Goal: Book appointment/travel/reservation

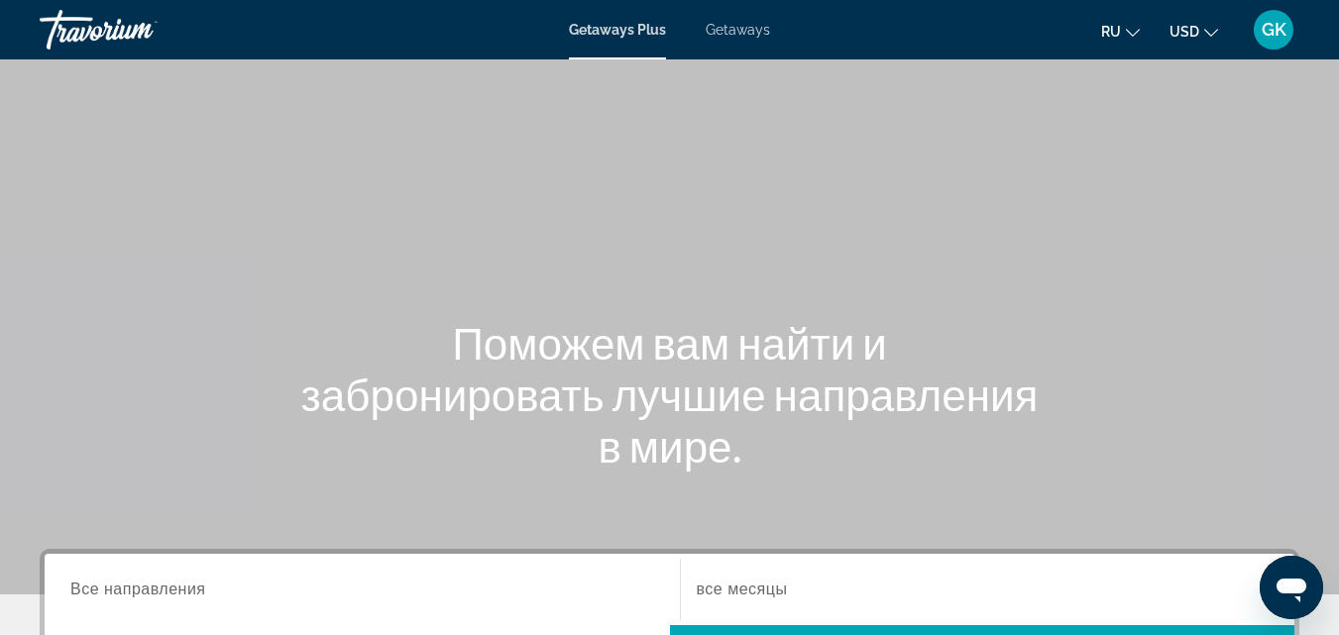
click at [1120, 33] on span "ru" at bounding box center [1111, 32] width 20 height 16
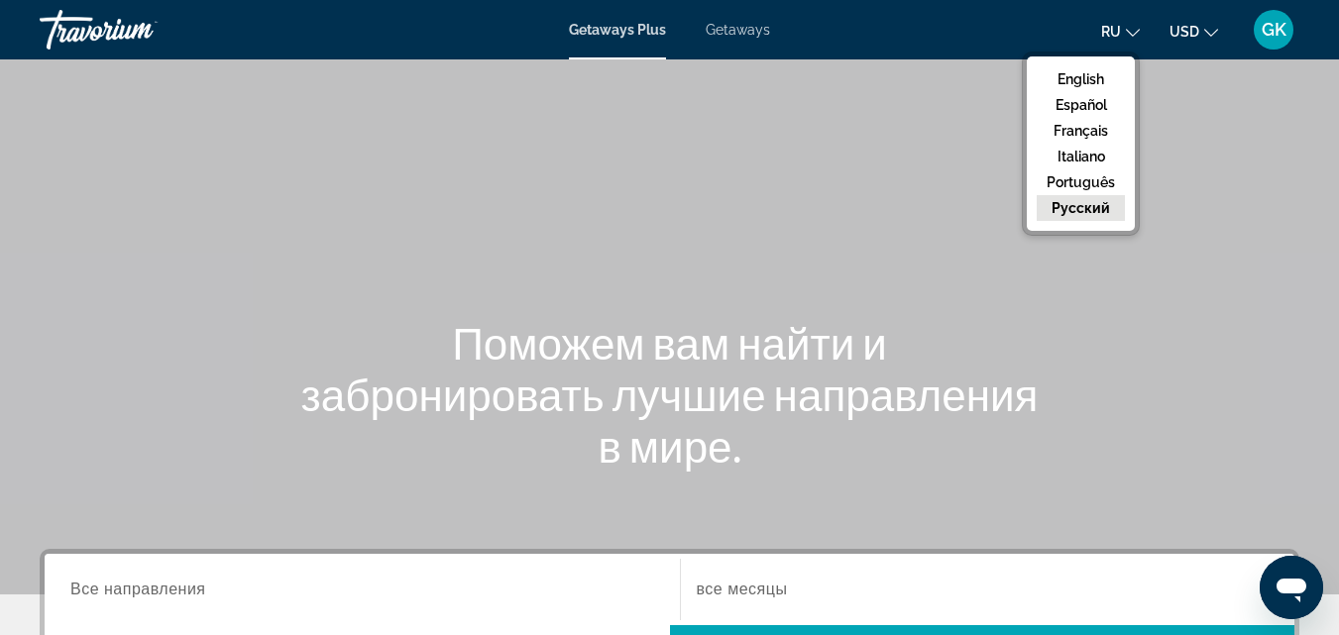
click at [1101, 202] on button "русский" at bounding box center [1081, 208] width 88 height 26
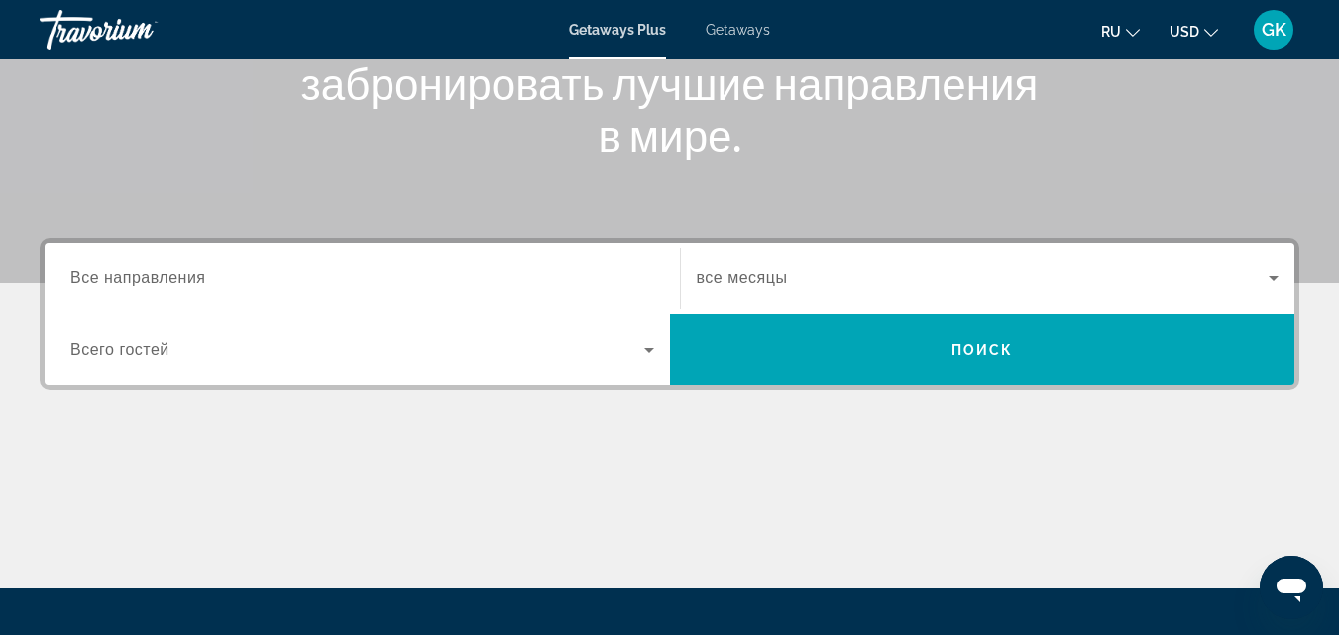
scroll to position [397, 0]
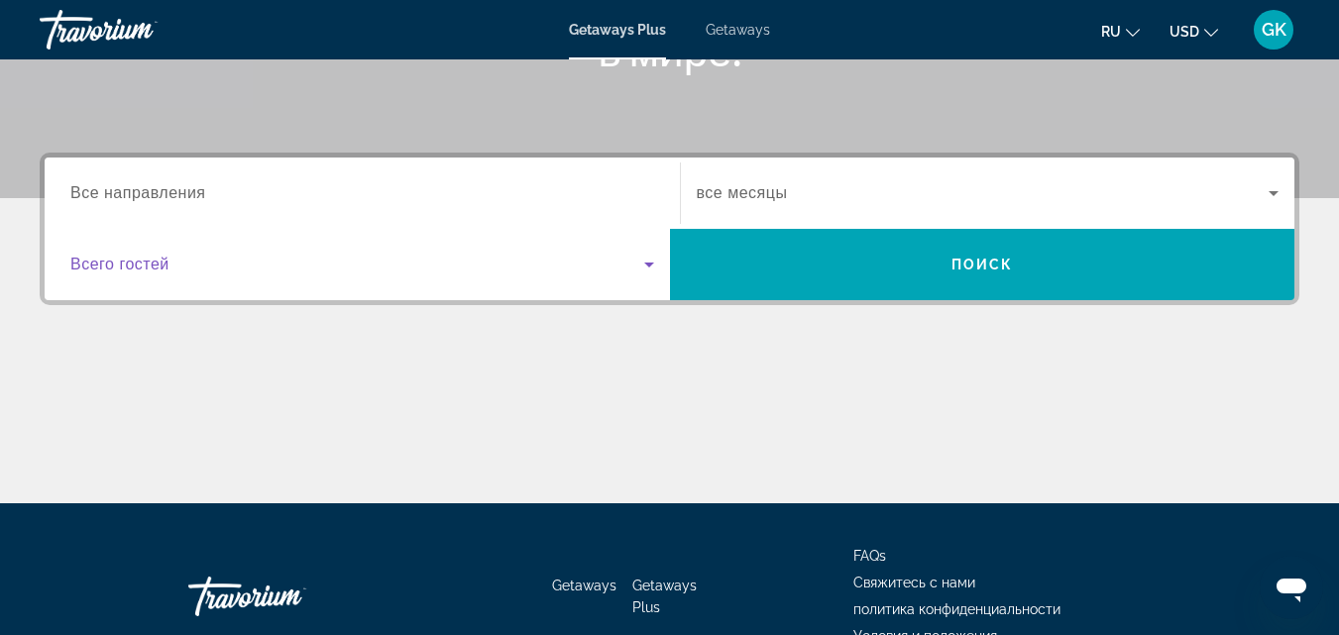
click at [186, 260] on span "Search widget" at bounding box center [357, 265] width 574 height 24
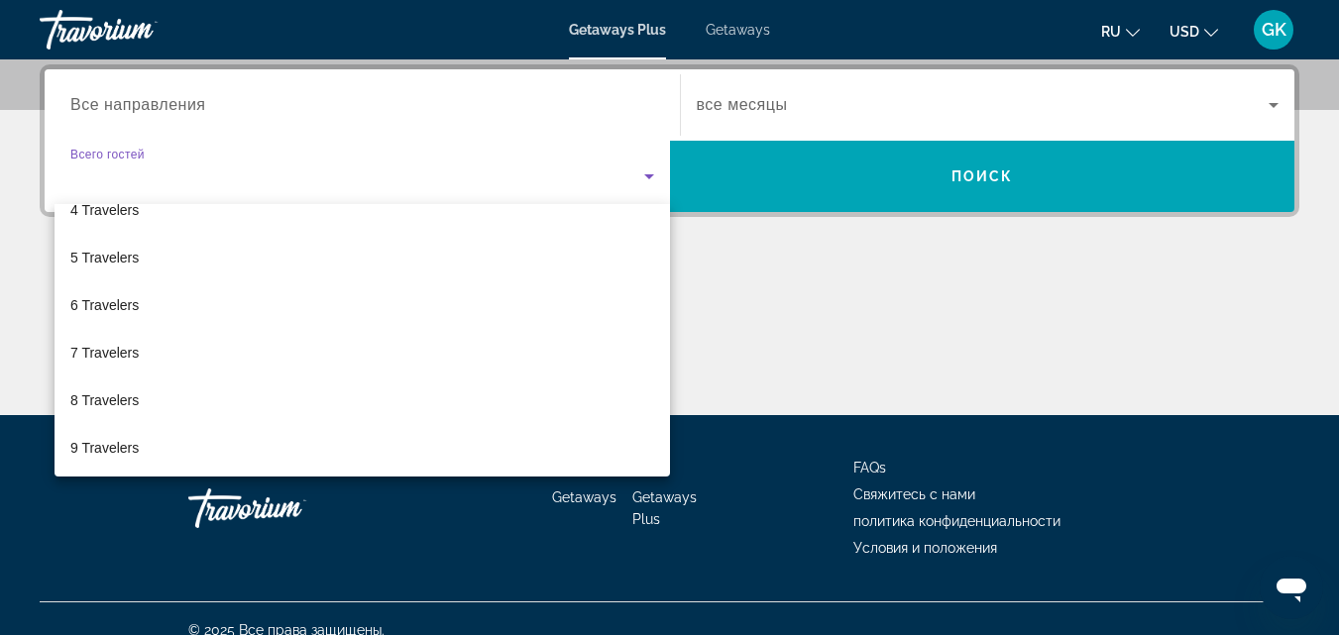
scroll to position [198, 0]
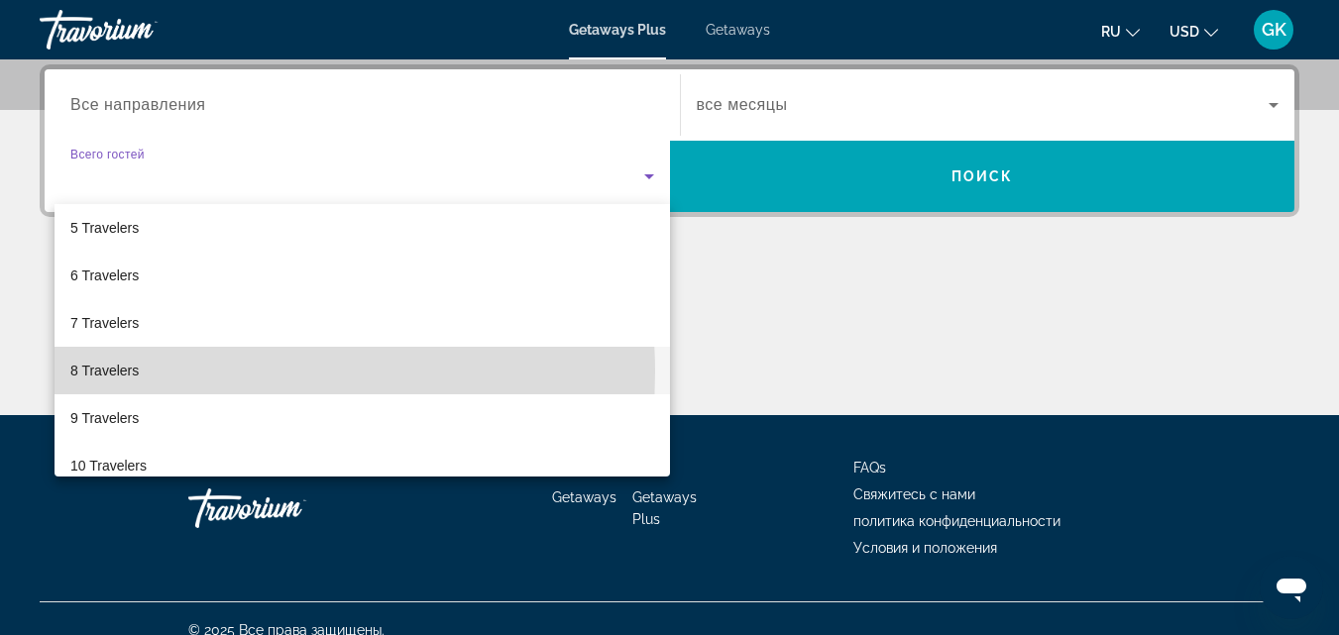
click at [138, 373] on span "8 Travelers" at bounding box center [104, 371] width 68 height 24
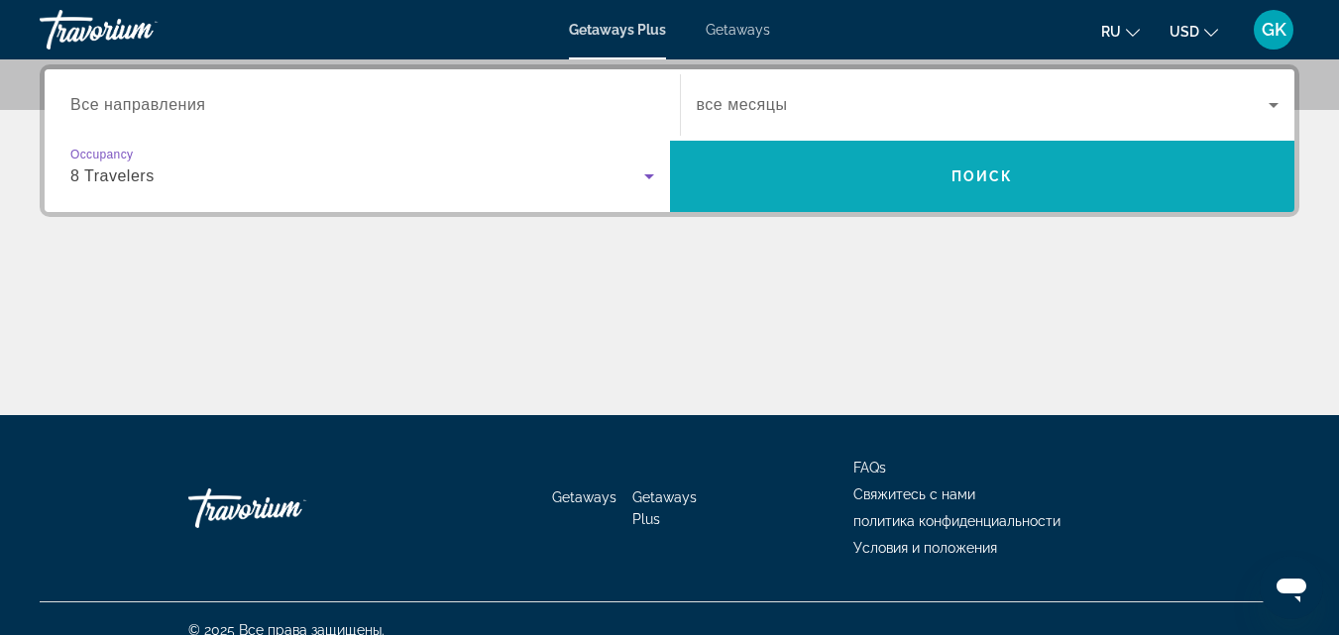
scroll to position [287, 0]
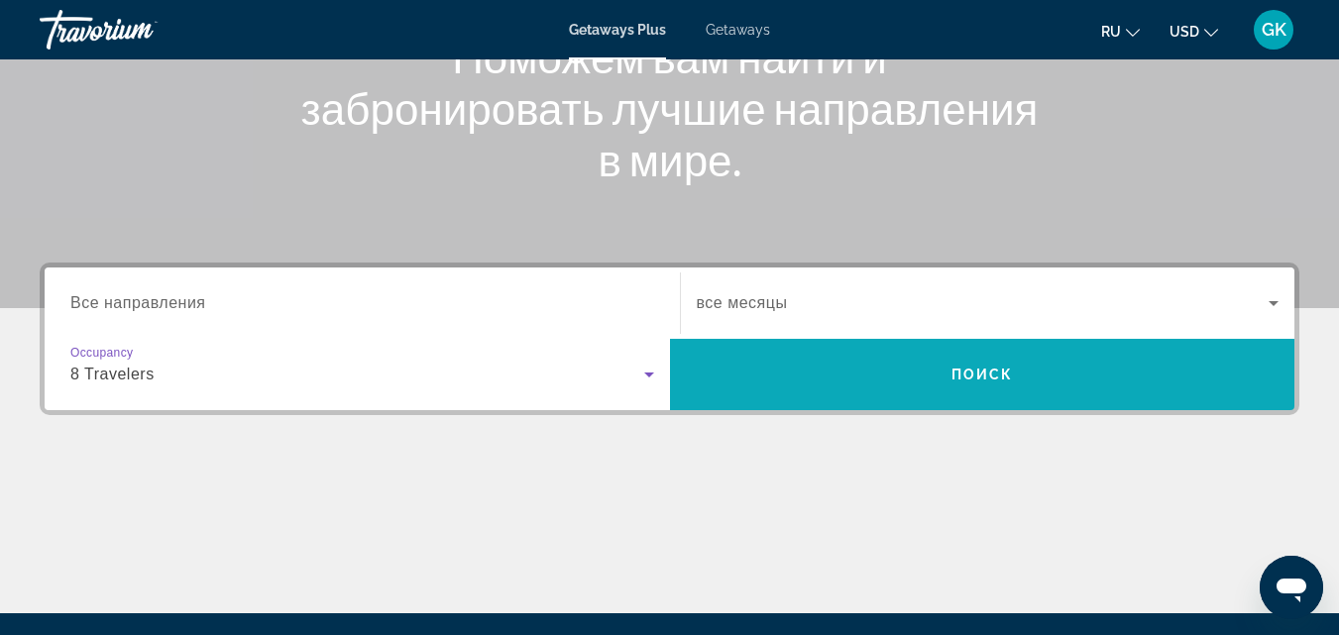
click at [1026, 372] on span "Search widget" at bounding box center [983, 375] width 626 height 48
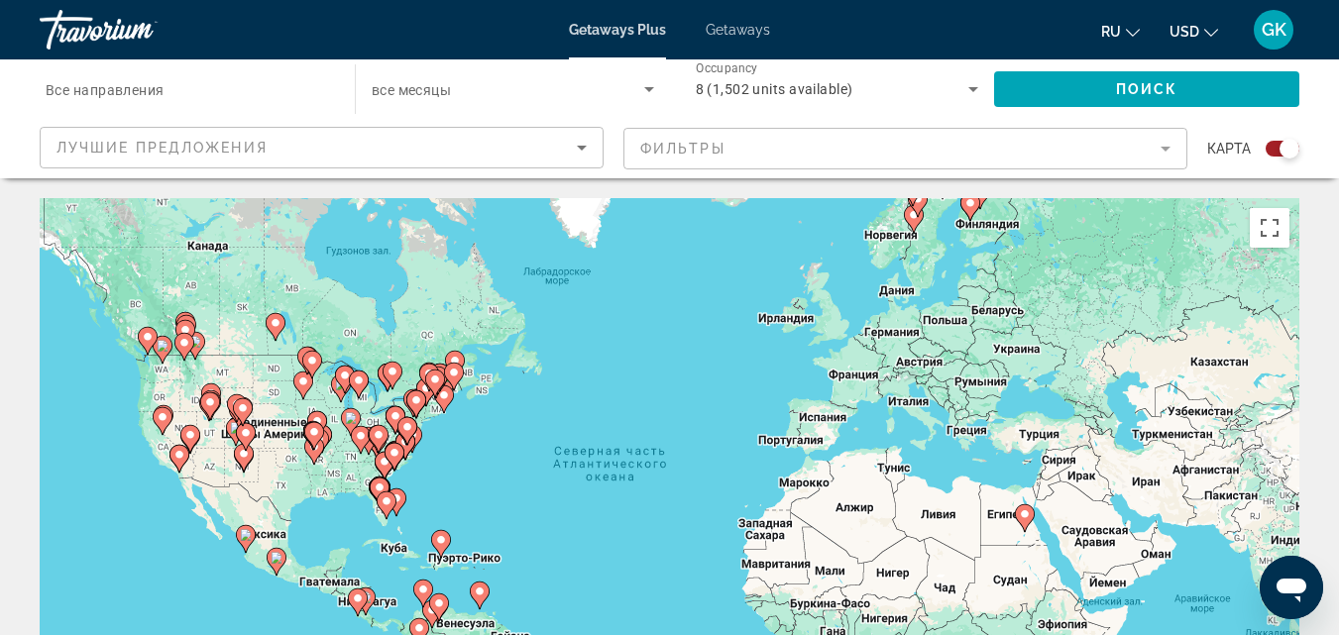
click at [576, 149] on icon "Sort by" at bounding box center [582, 148] width 24 height 24
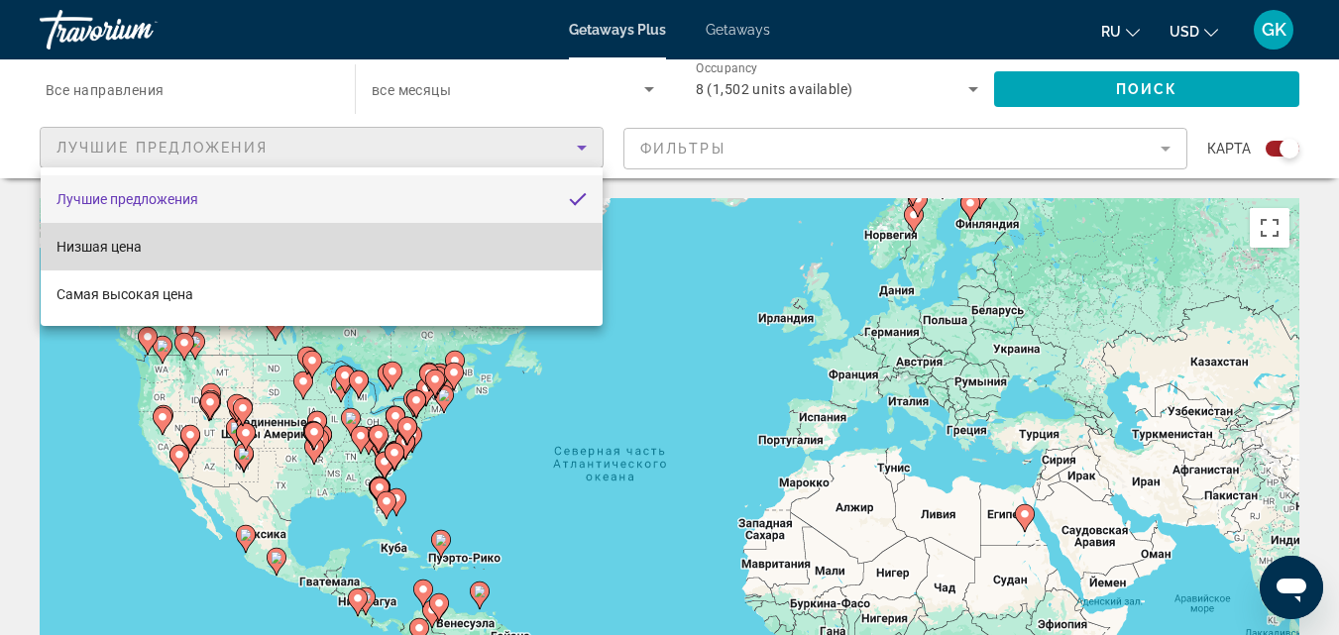
click at [106, 247] on span "Низшая цена" at bounding box center [99, 247] width 85 height 16
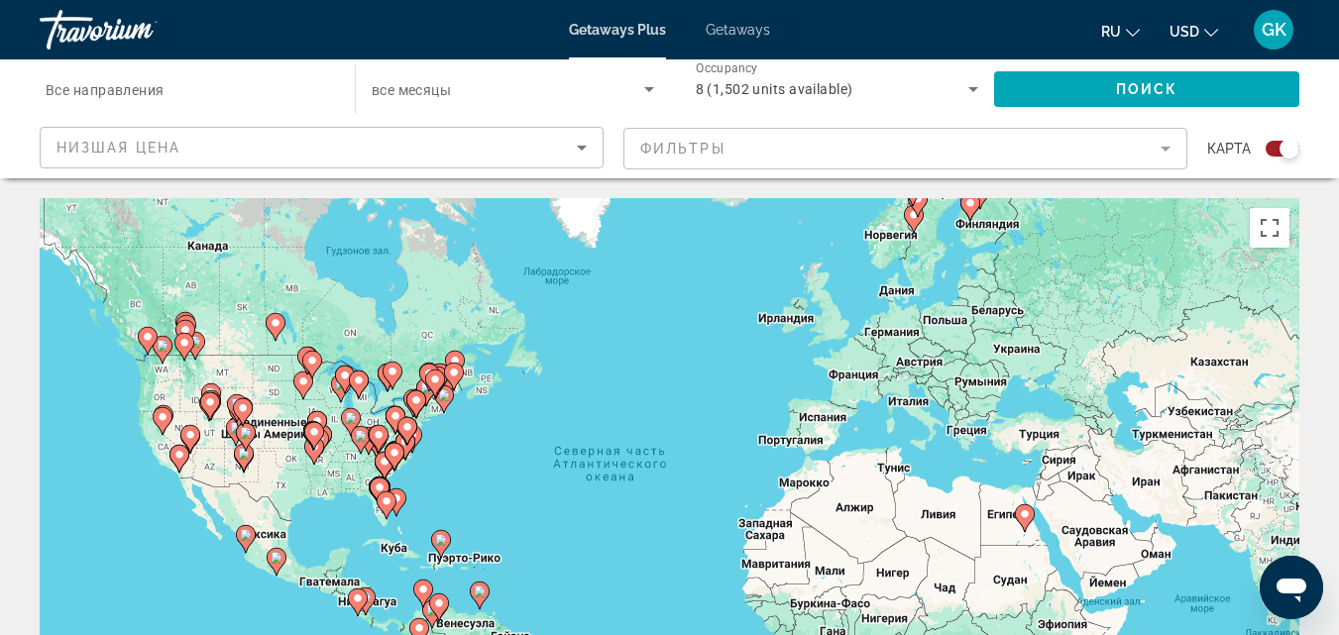
click at [753, 146] on mat-form-field "Фильтры" at bounding box center [906, 149] width 564 height 42
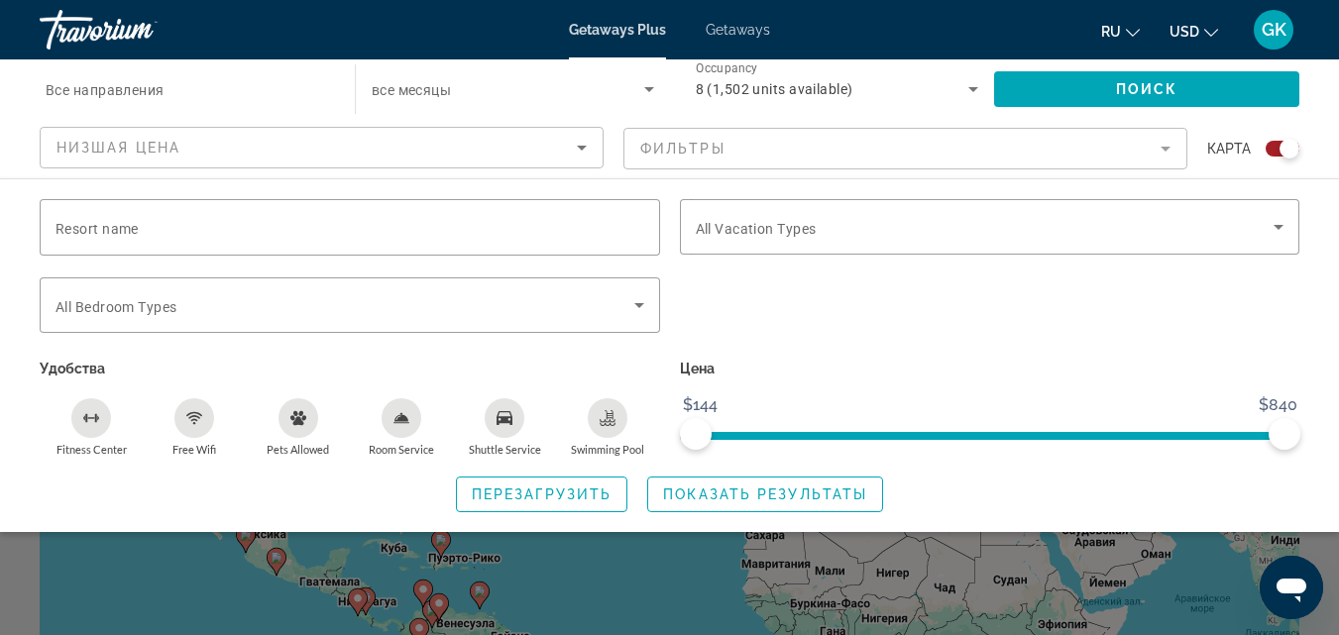
click at [930, 141] on mat-form-field "Фильтры" at bounding box center [906, 149] width 564 height 42
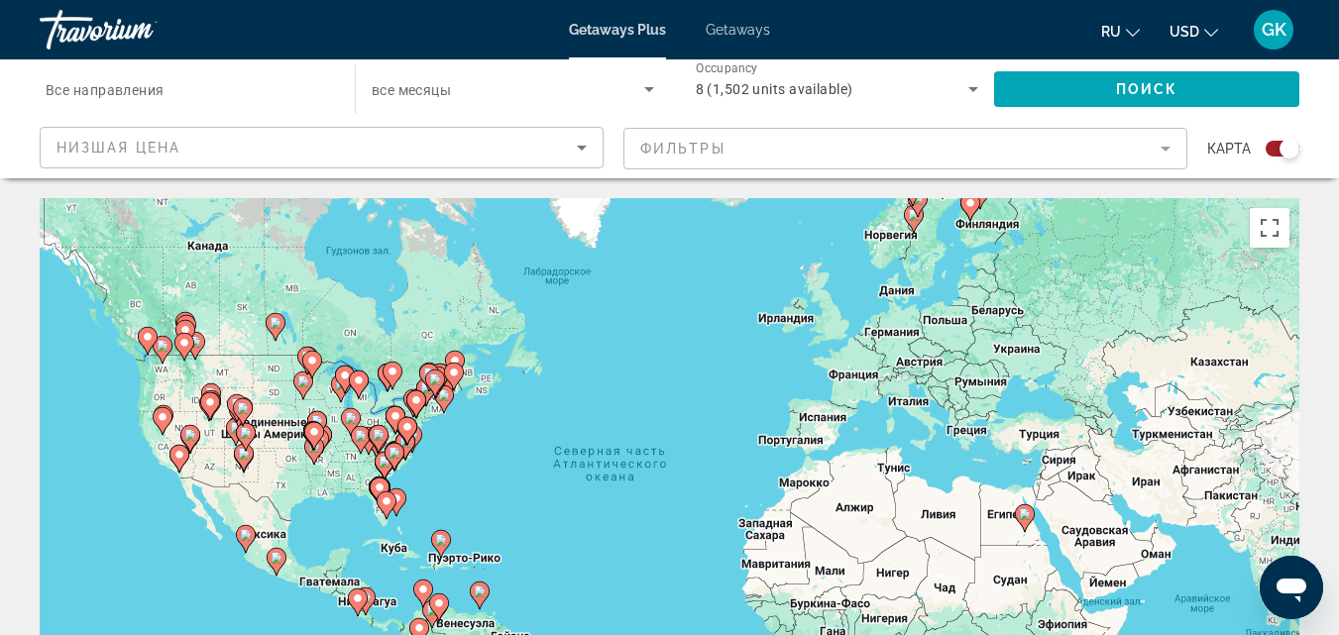
scroll to position [99, 0]
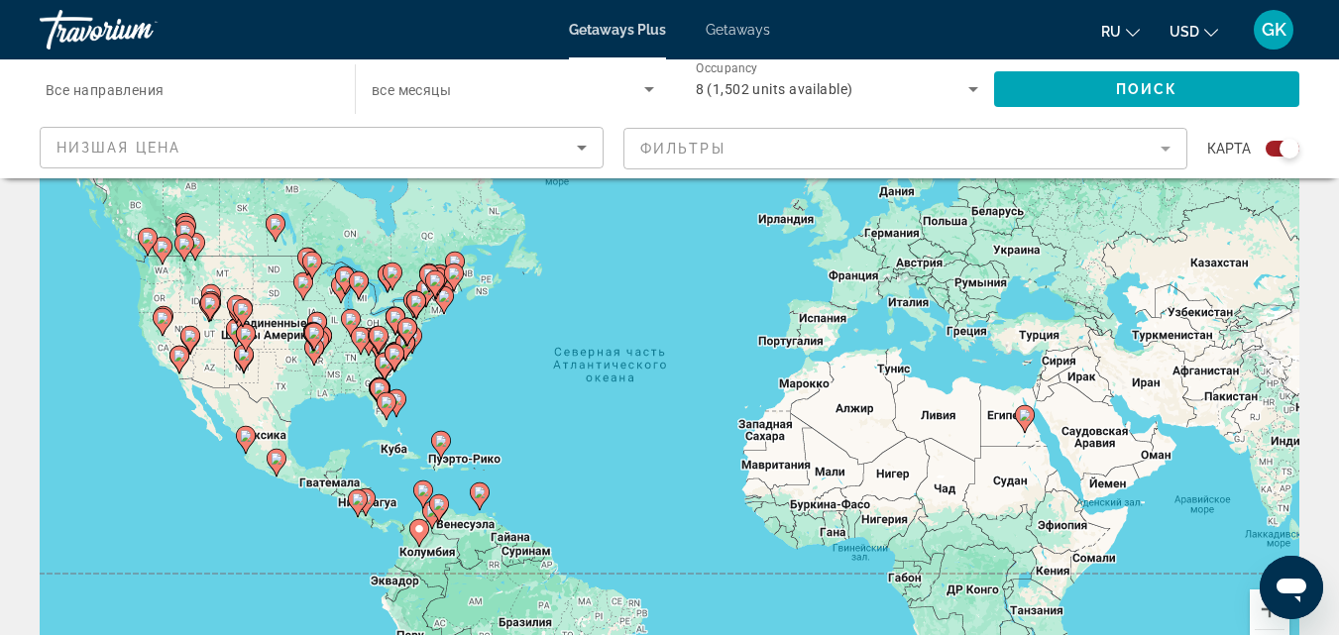
click at [1041, 343] on div "Чтобы активировать перетаскивание с помощью клавиатуры, нажмите Alt + Ввод. Пос…" at bounding box center [670, 396] width 1260 height 595
click at [1030, 338] on div "Чтобы активировать перетаскивание с помощью клавиатуры, нажмите Alt + Ввод. Пос…" at bounding box center [670, 396] width 1260 height 595
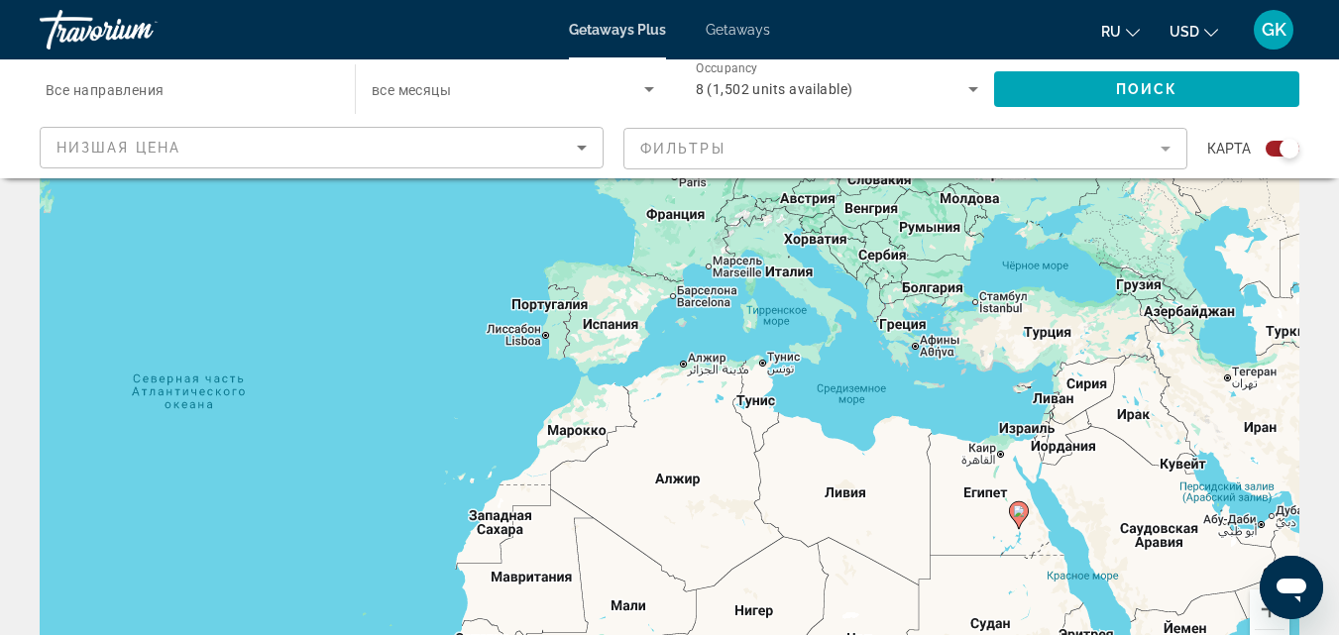
click at [688, 148] on mat-form-field "Фильтры" at bounding box center [906, 149] width 564 height 42
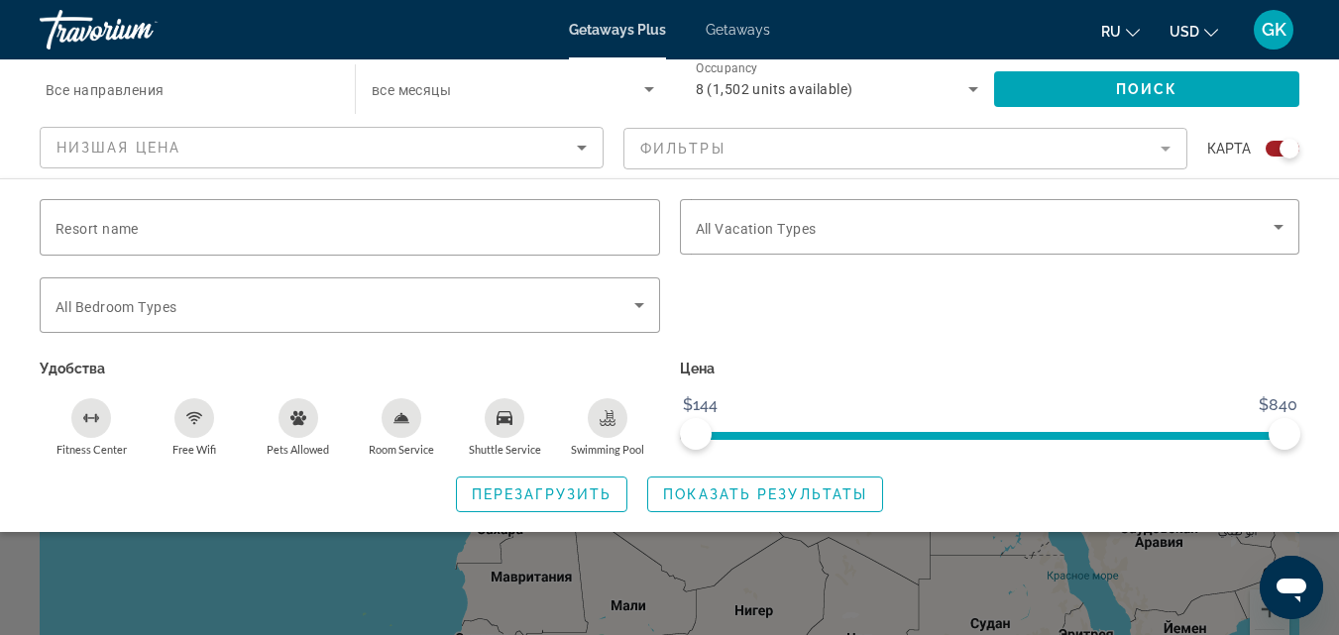
click at [687, 146] on mat-form-field "Фильтры" at bounding box center [906, 149] width 564 height 42
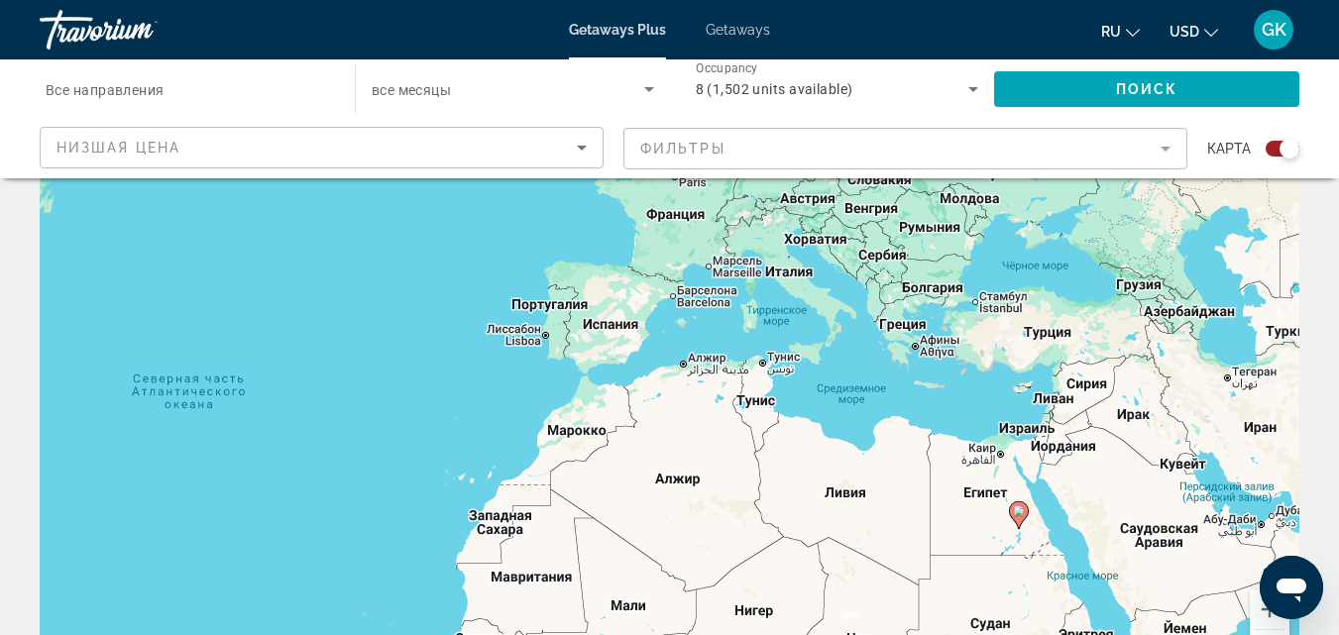
click at [687, 146] on mat-form-field "Фильтры" at bounding box center [906, 149] width 564 height 42
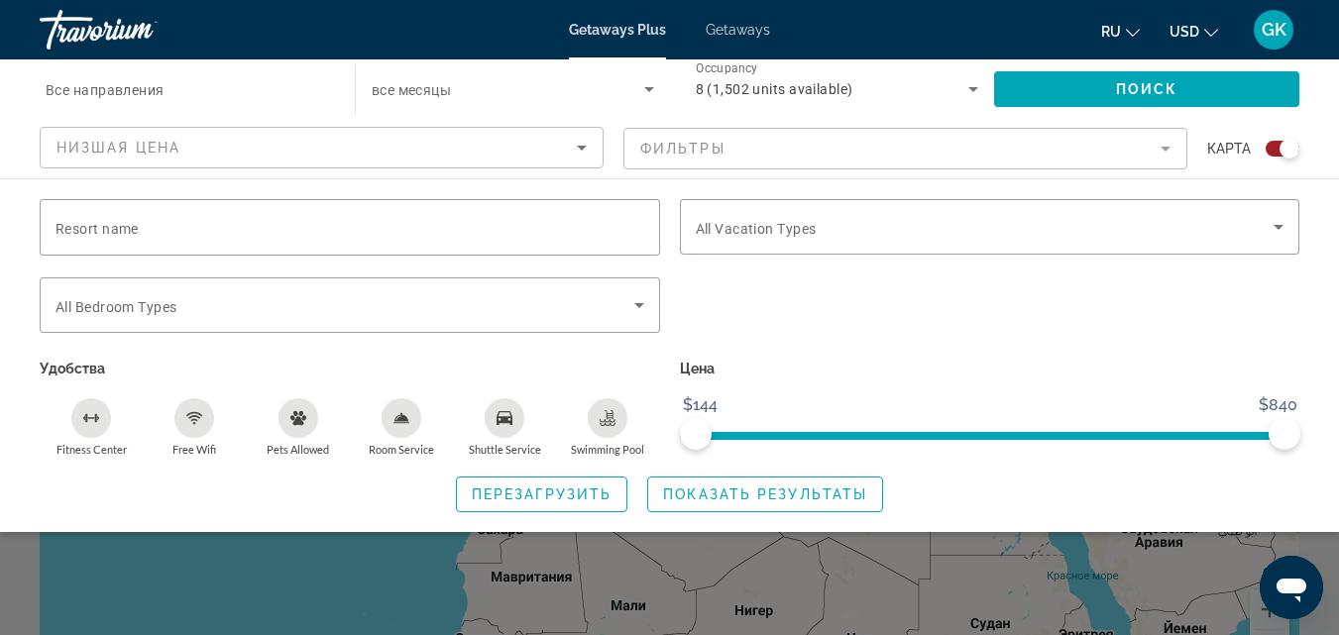
click at [687, 146] on mat-form-field "Фильтры" at bounding box center [906, 149] width 564 height 42
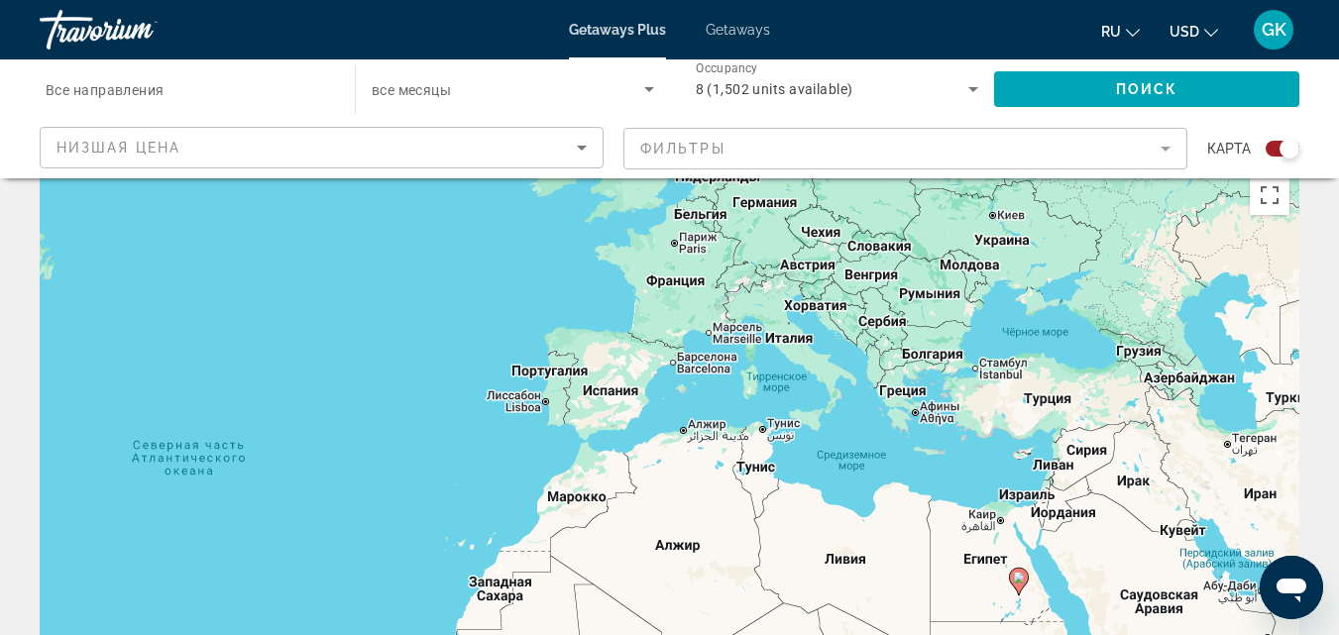
scroll to position [0, 0]
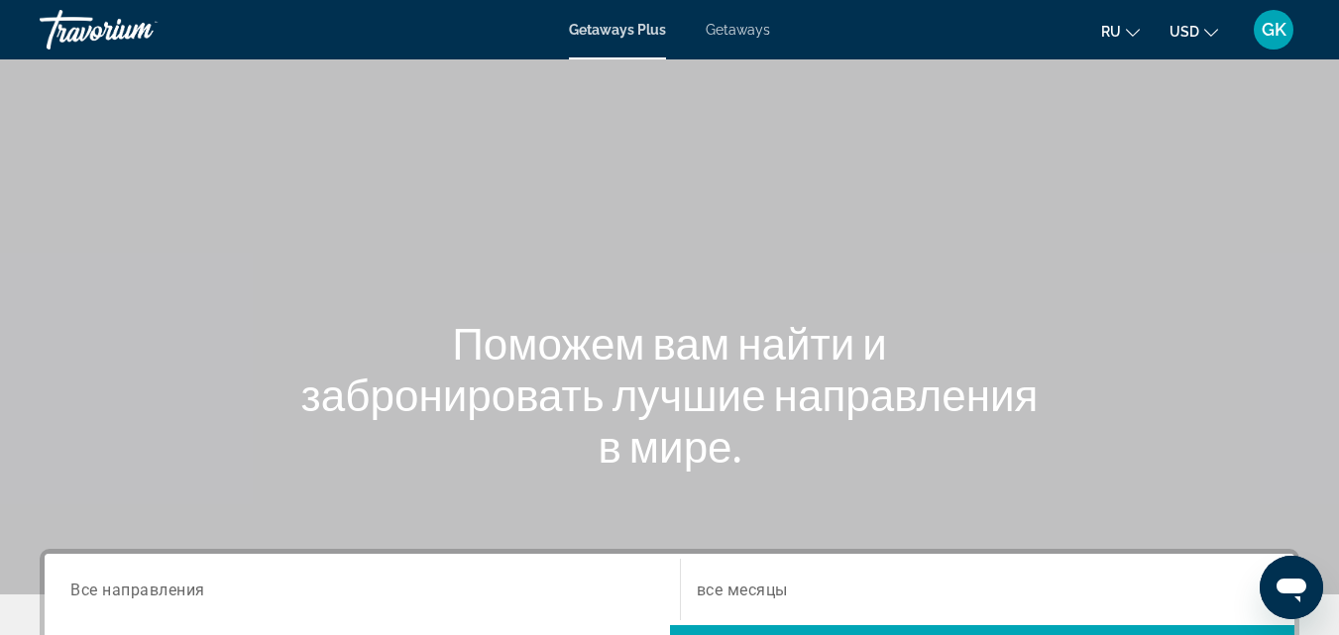
click at [752, 25] on span "Getaways" at bounding box center [738, 30] width 64 height 16
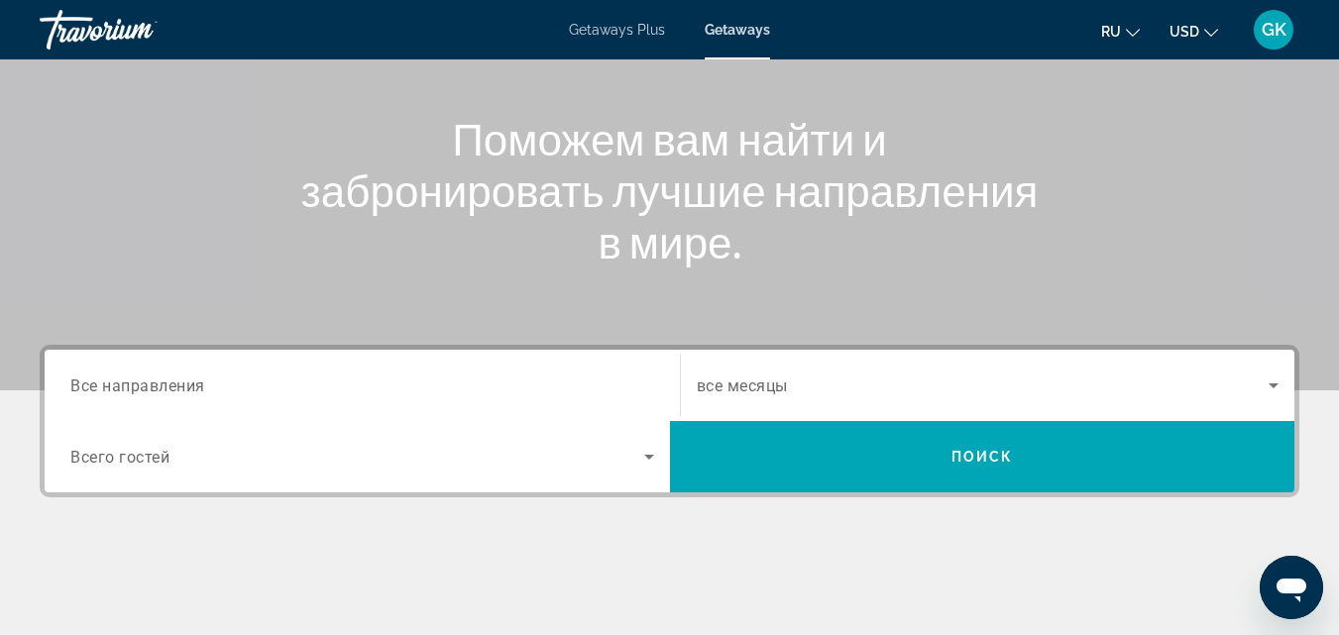
scroll to position [297, 0]
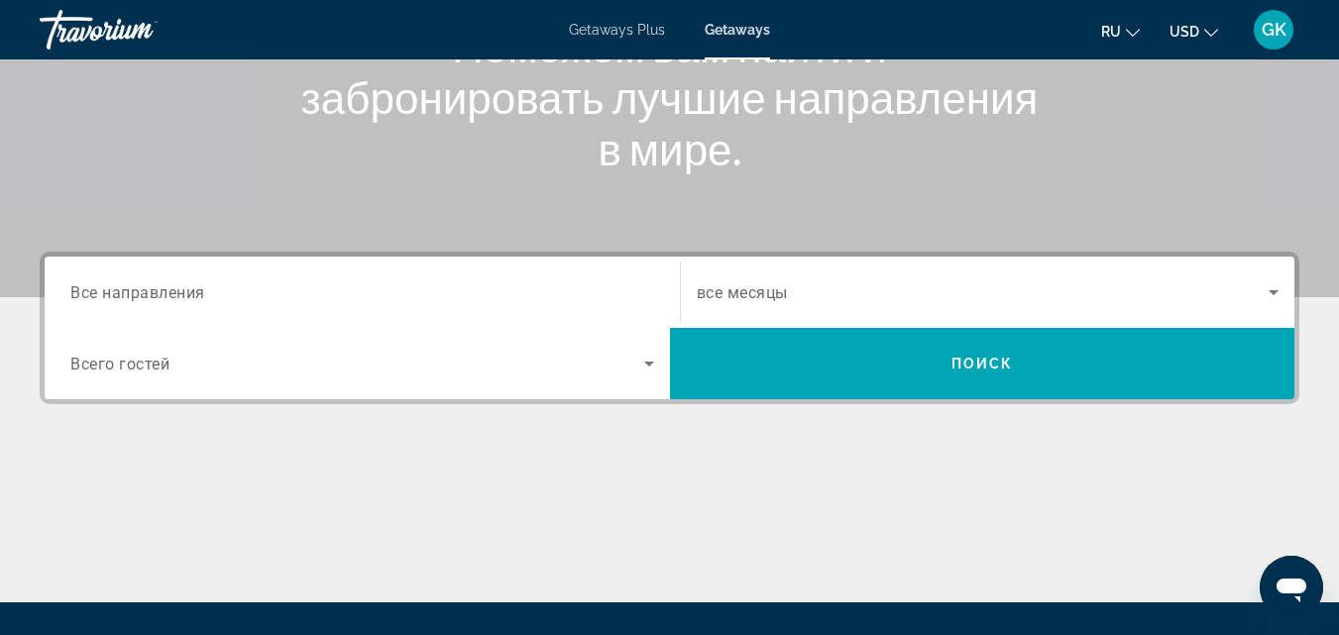
click at [281, 287] on input "Destination Все направления" at bounding box center [362, 294] width 584 height 24
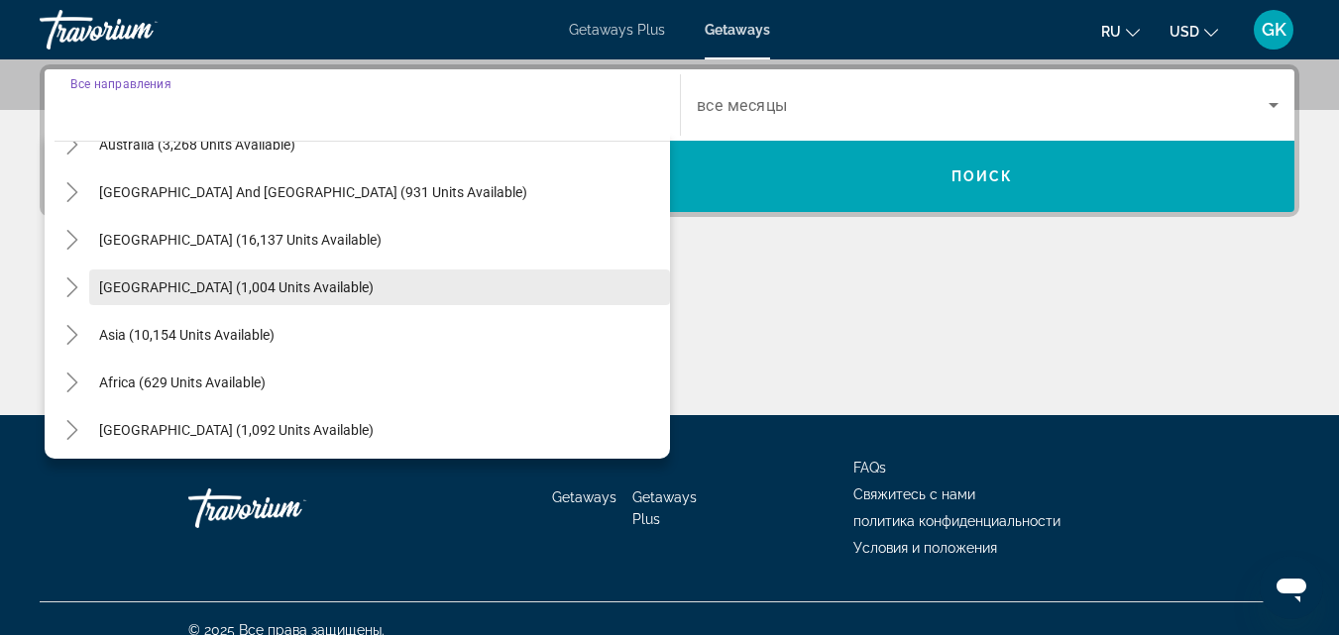
scroll to position [321, 0]
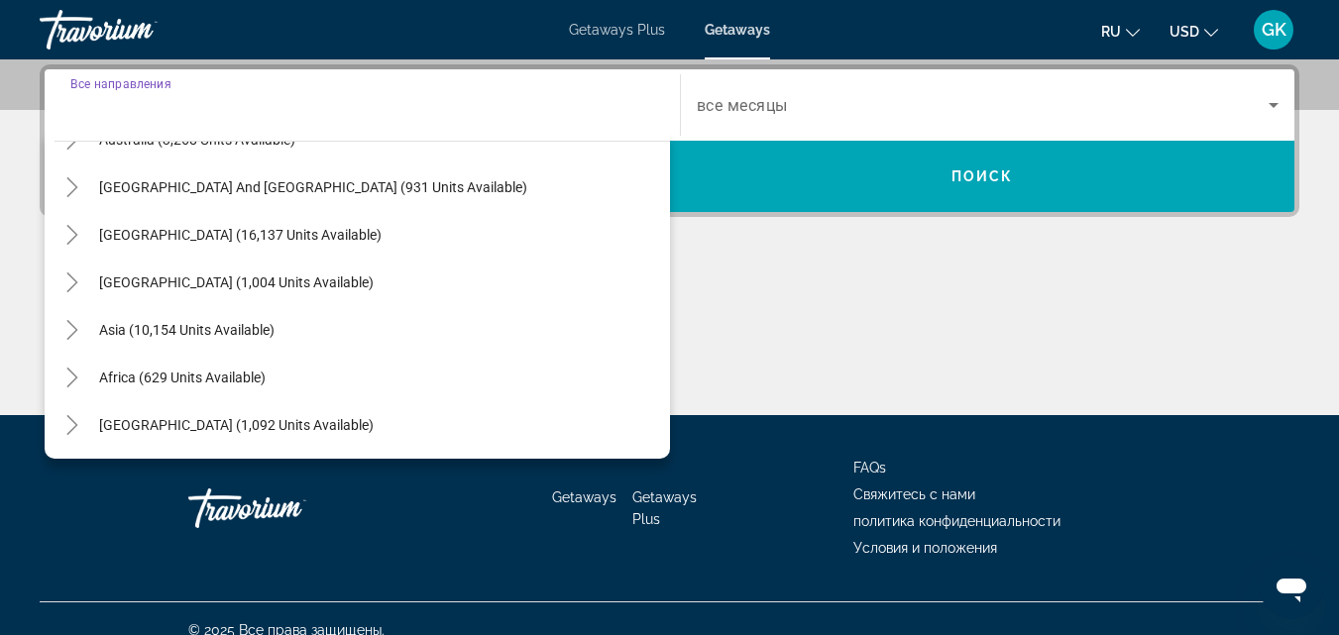
drag, startPoint x: 265, startPoint y: 329, endPoint x: 350, endPoint y: 348, distance: 87.3
click at [266, 330] on span "Asia (10,154 units available)" at bounding box center [186, 330] width 175 height 16
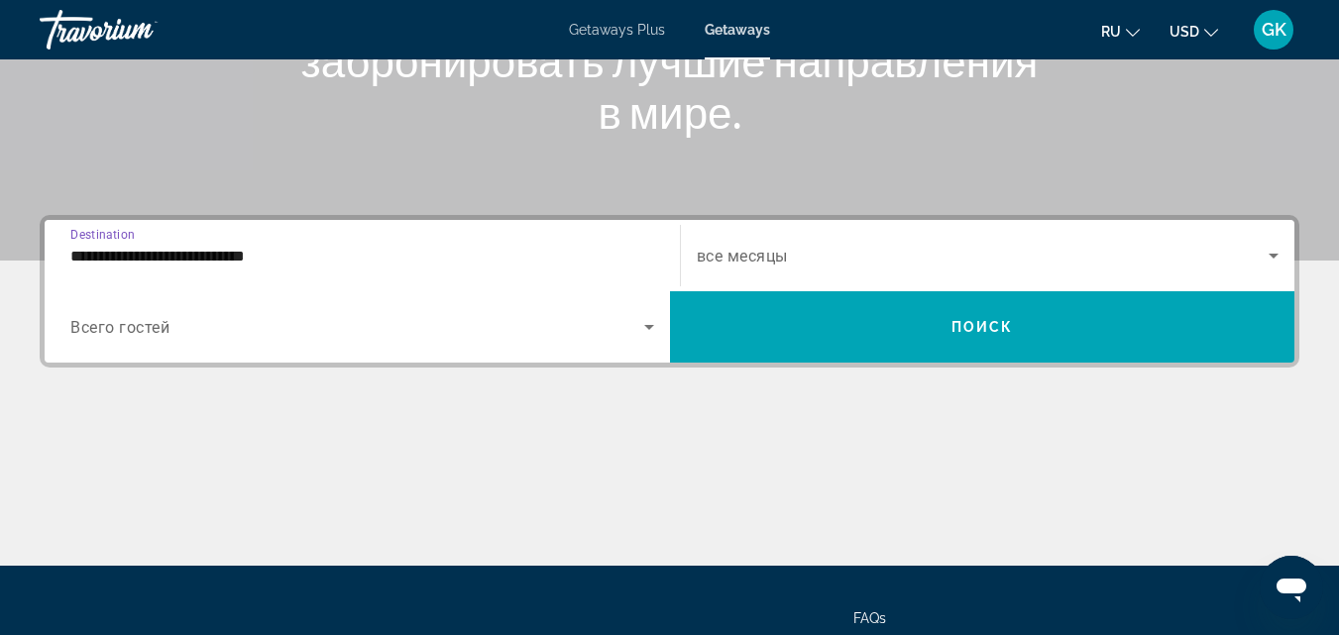
scroll to position [287, 0]
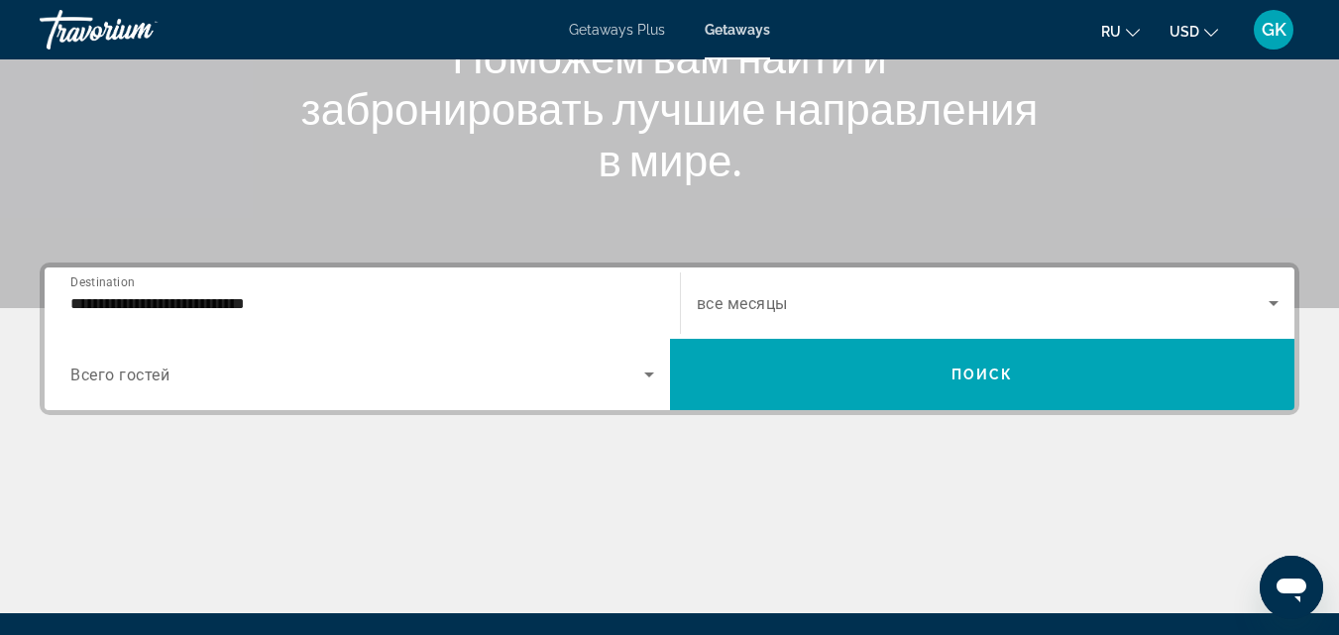
click at [269, 315] on div "**********" at bounding box center [362, 304] width 584 height 57
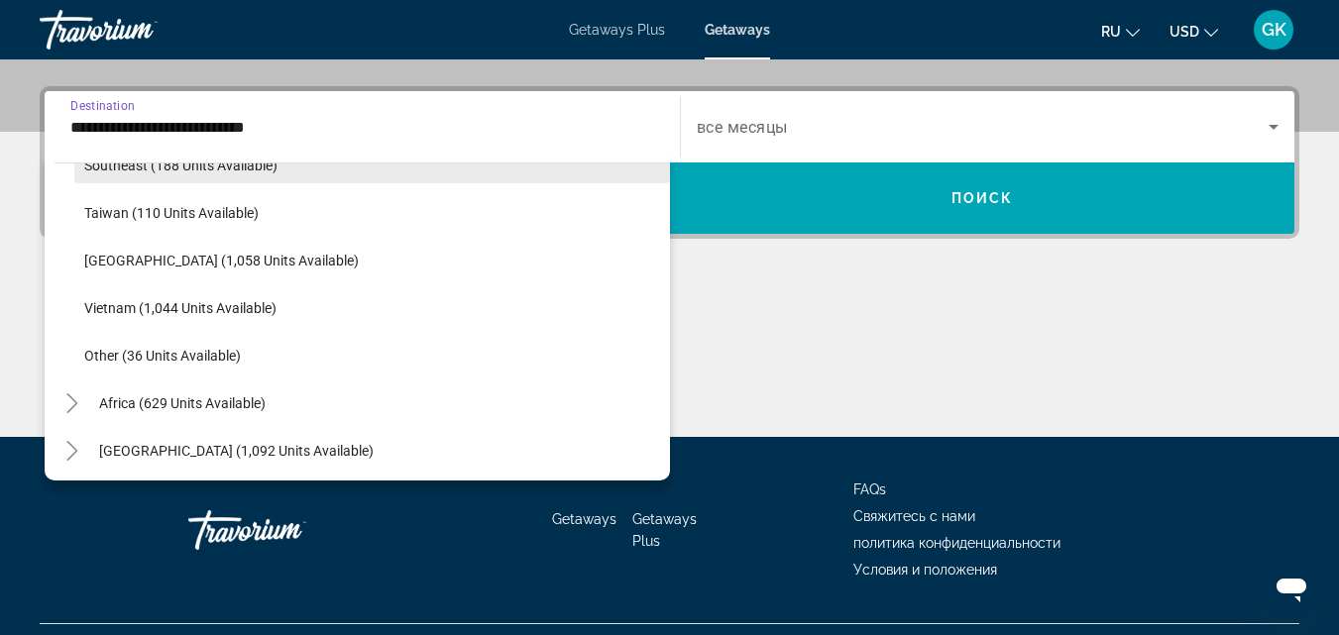
scroll to position [1035, 0]
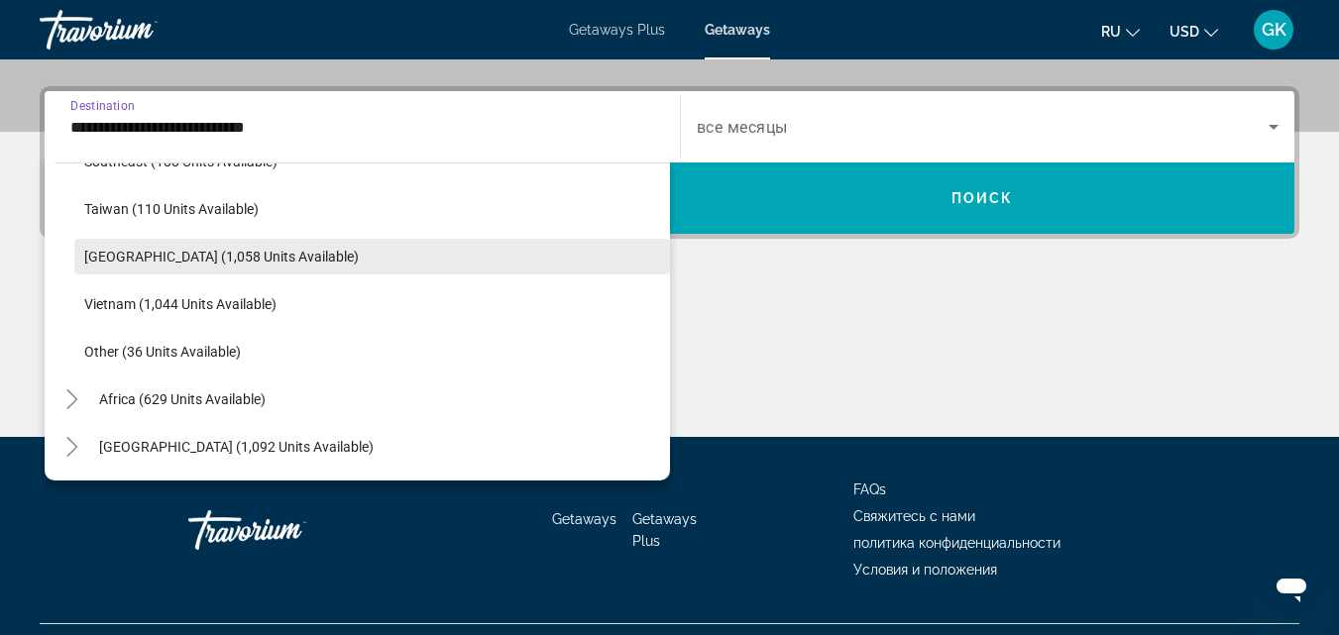
click at [356, 248] on span "Search widget" at bounding box center [372, 257] width 596 height 48
type input "**********"
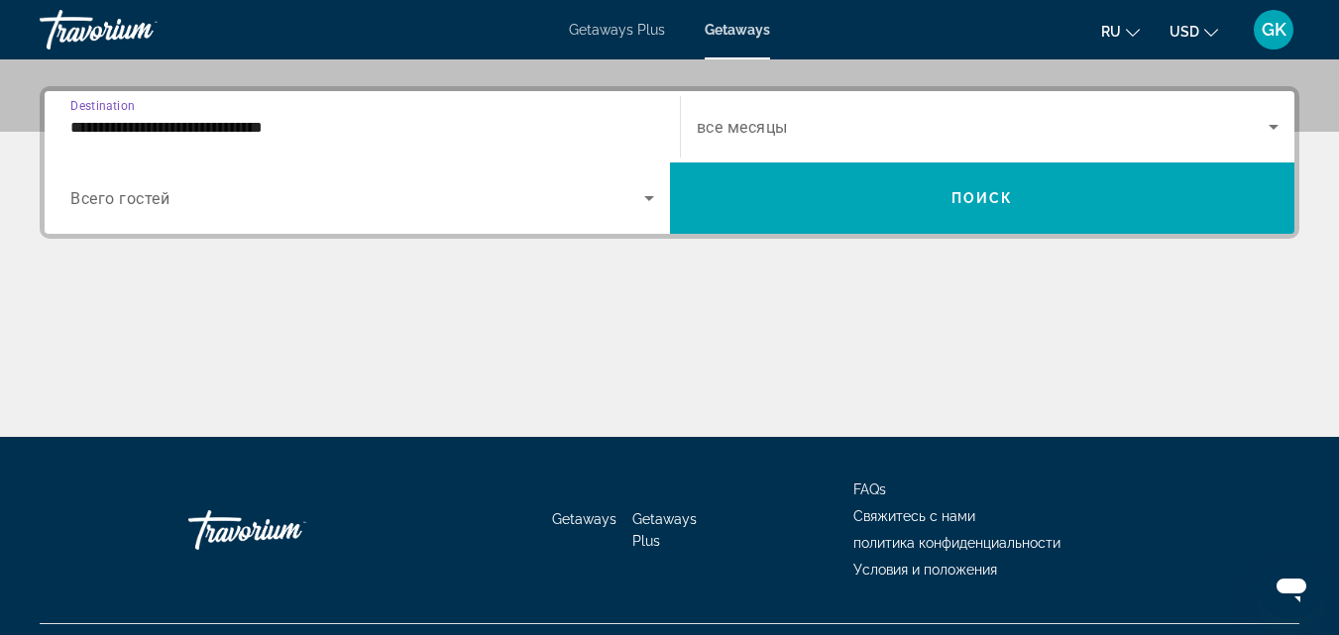
scroll to position [485, 0]
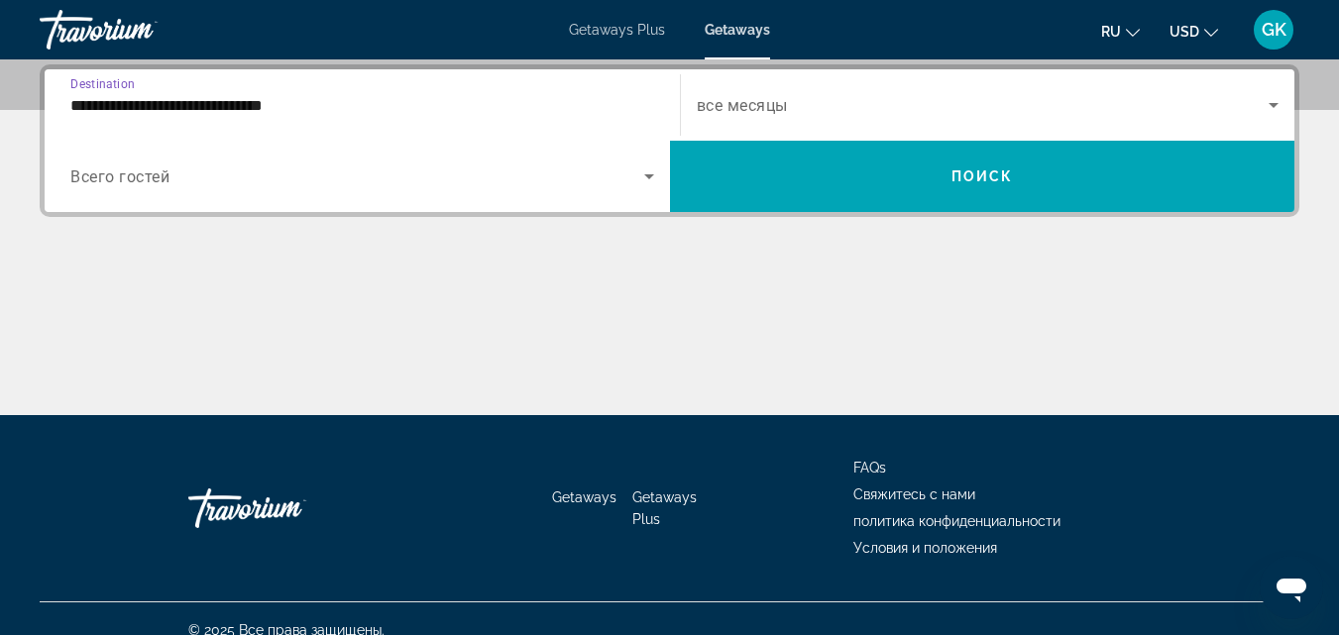
click at [286, 190] on div "Search widget" at bounding box center [362, 177] width 584 height 56
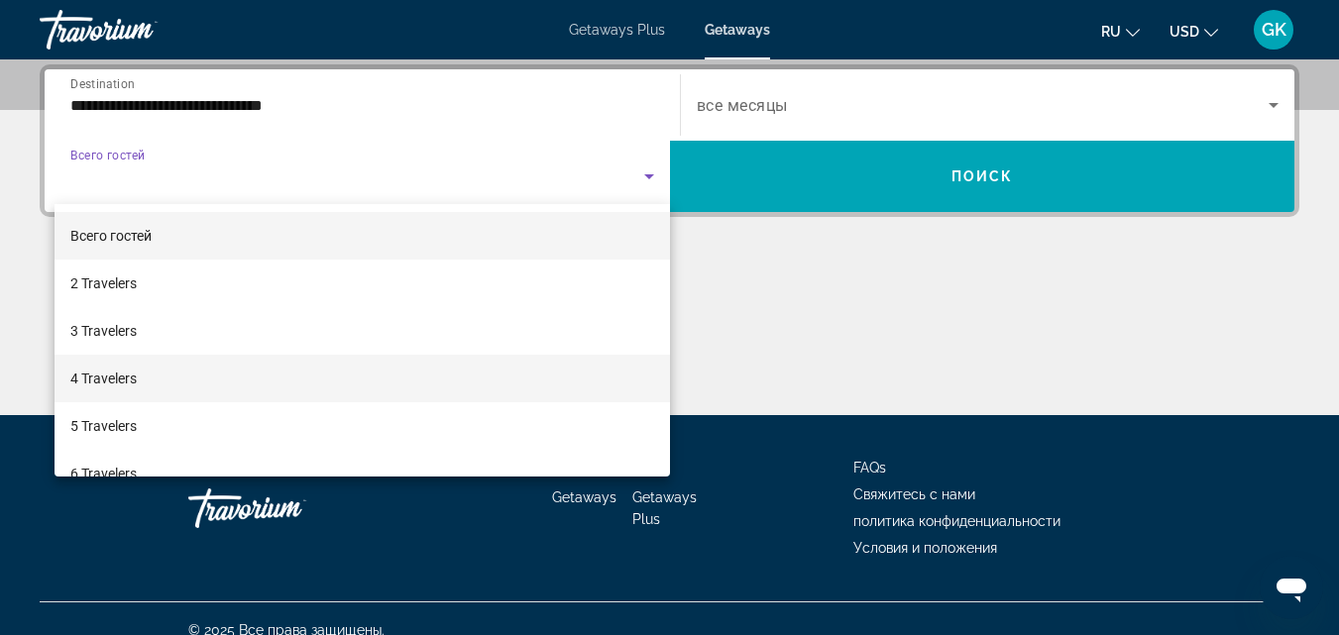
scroll to position [99, 0]
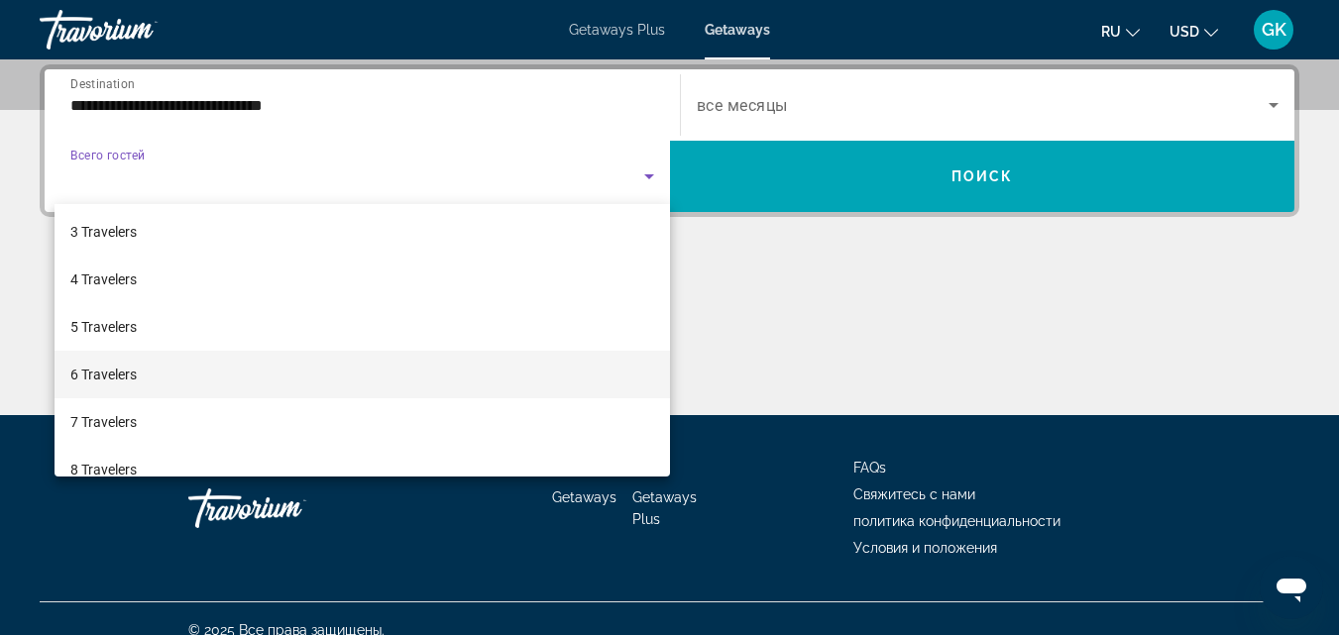
click at [140, 371] on mat-option "6 Travelers" at bounding box center [363, 375] width 616 height 48
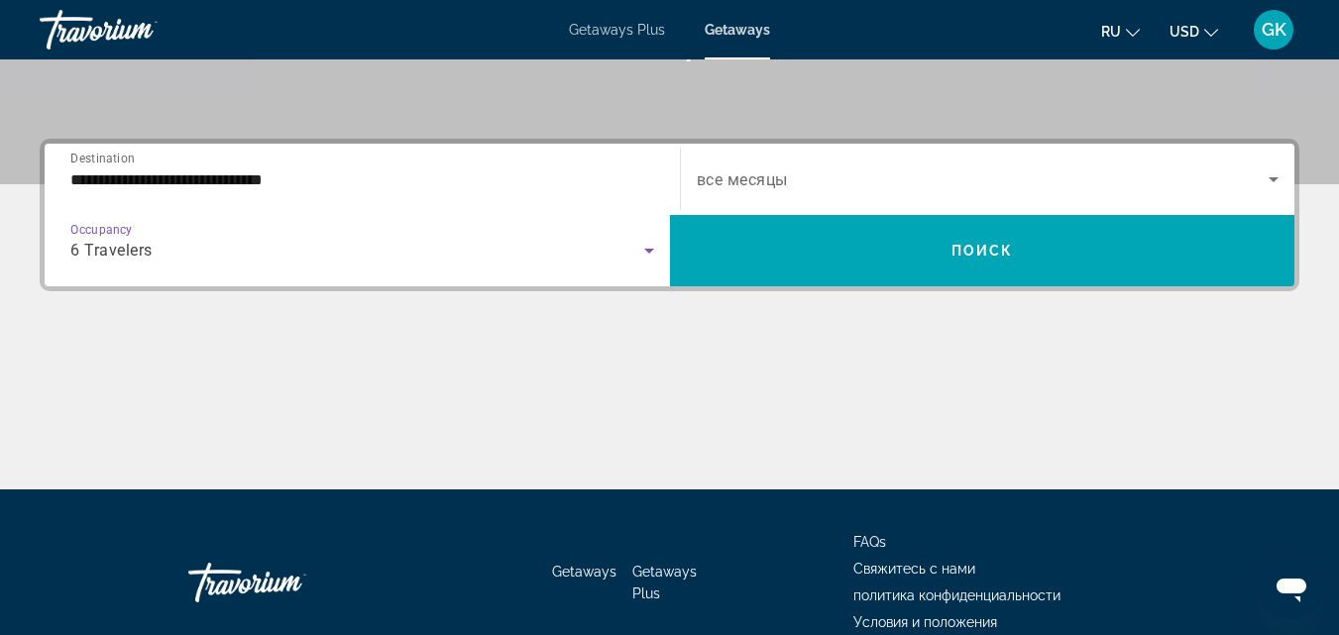
scroll to position [287, 0]
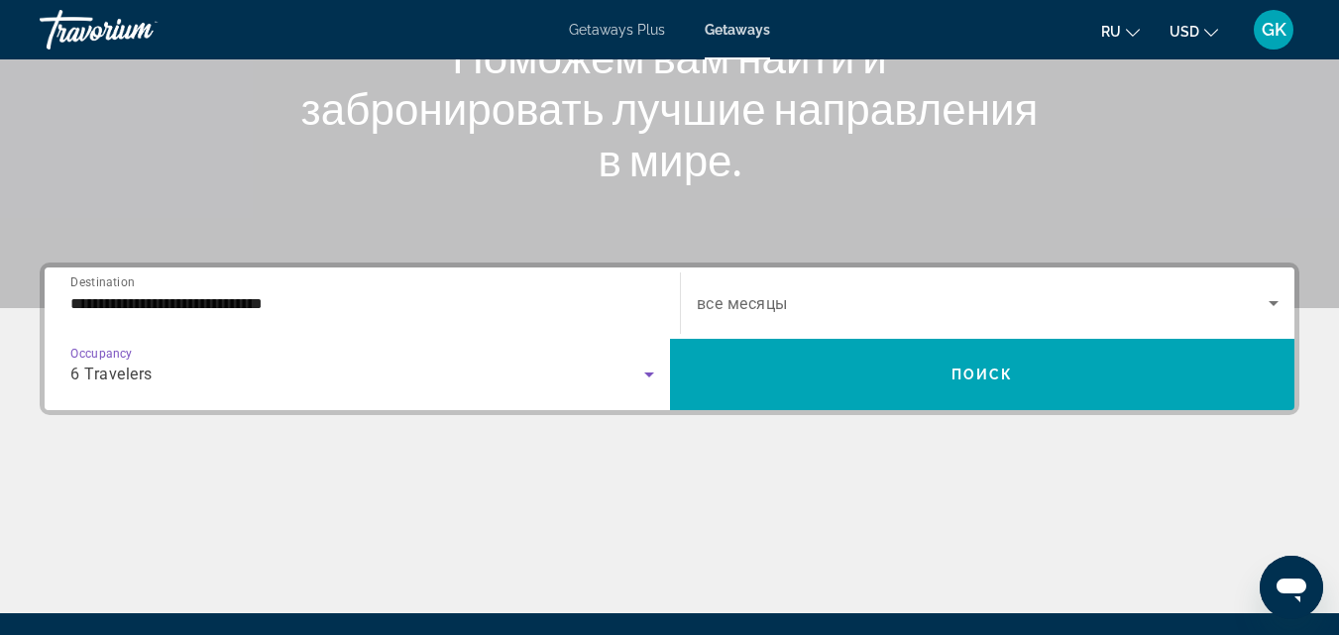
click at [1275, 299] on icon "Search widget" at bounding box center [1274, 303] width 24 height 24
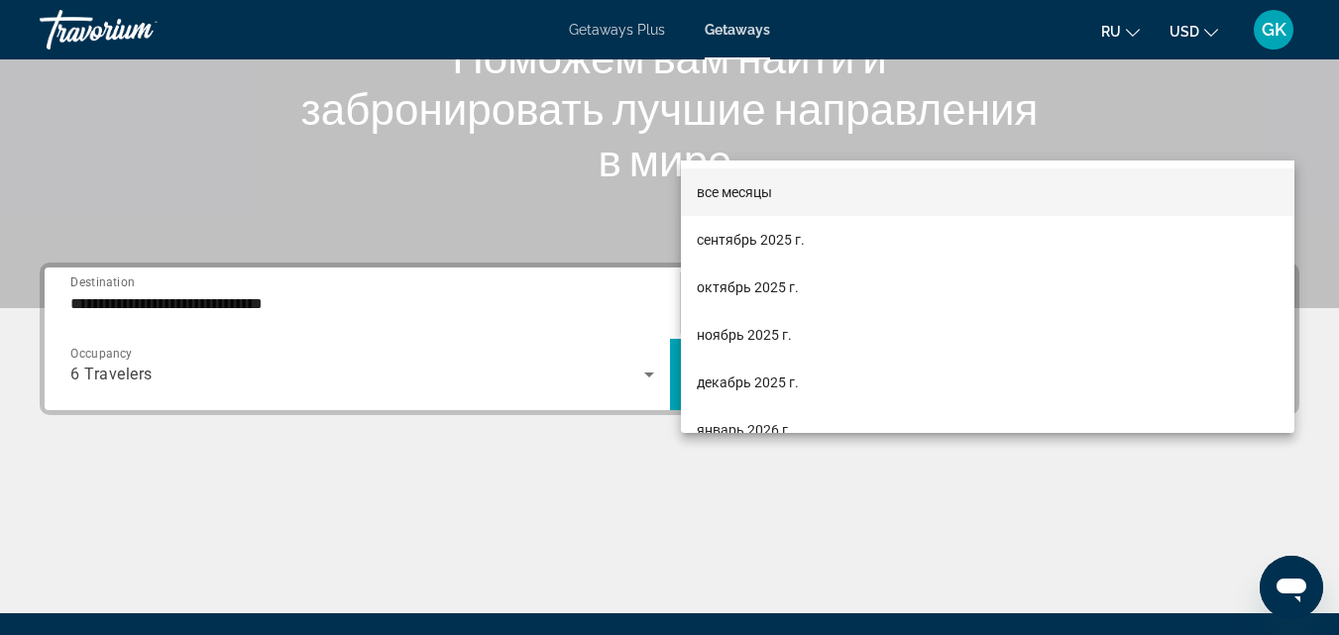
scroll to position [485, 0]
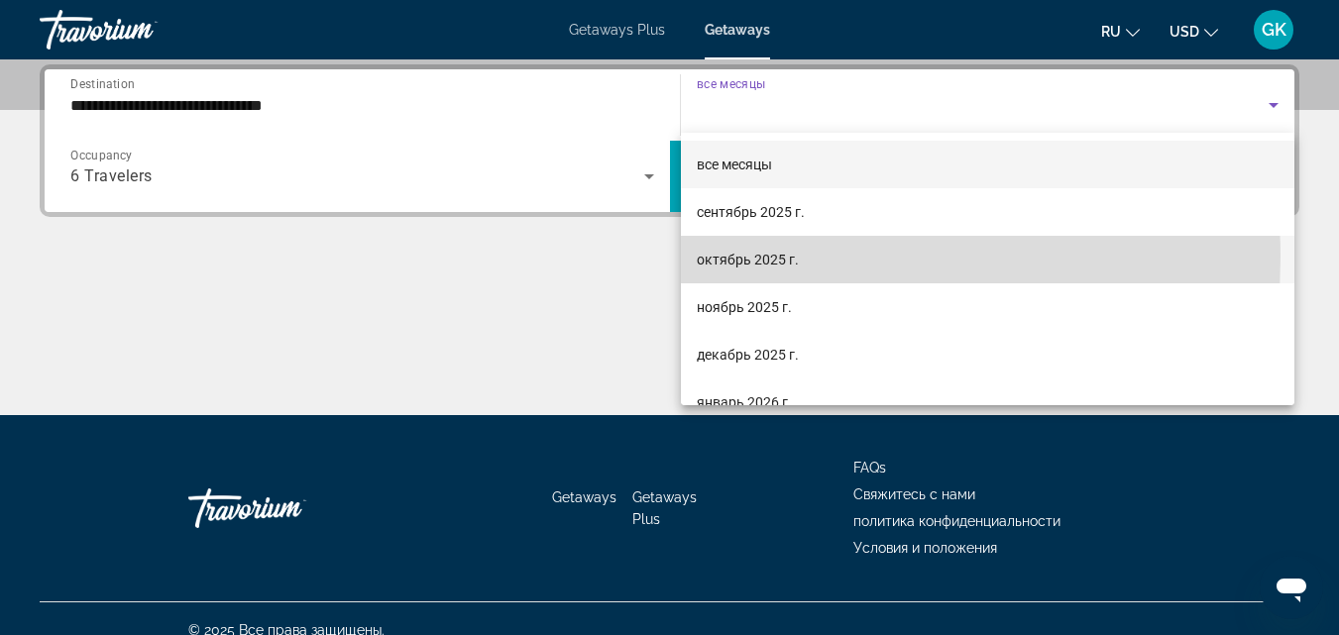
click at [762, 257] on span "октябрь 2025 г." at bounding box center [748, 260] width 102 height 24
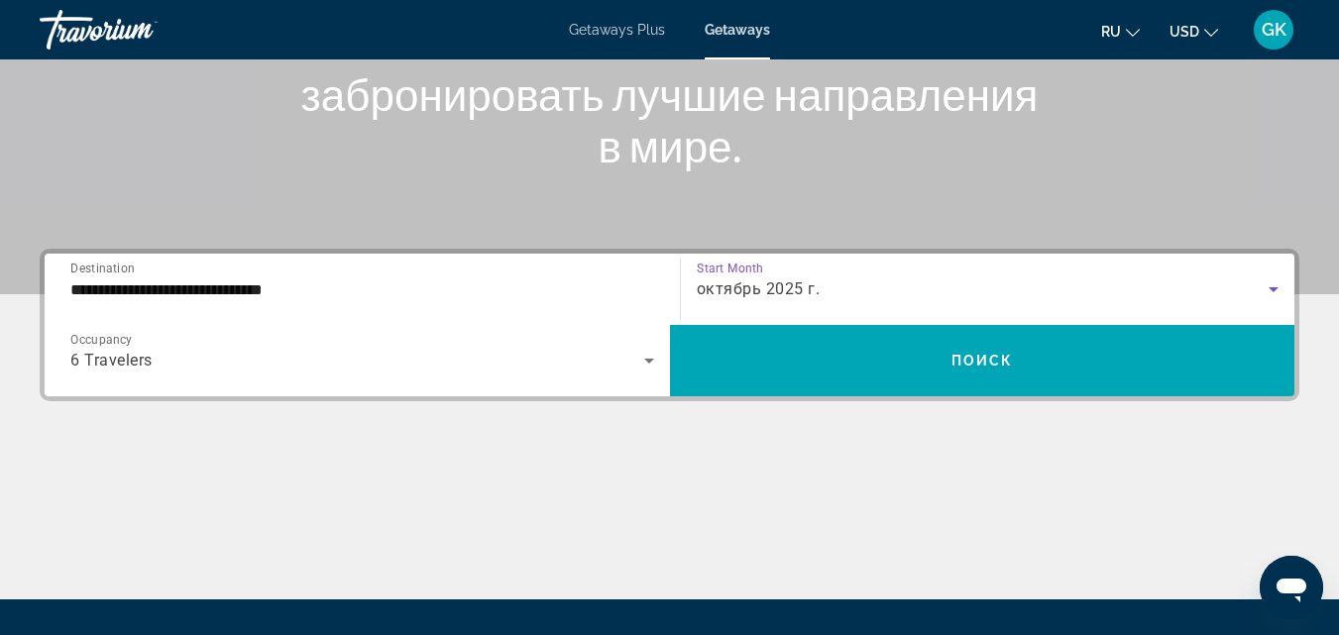
scroll to position [287, 0]
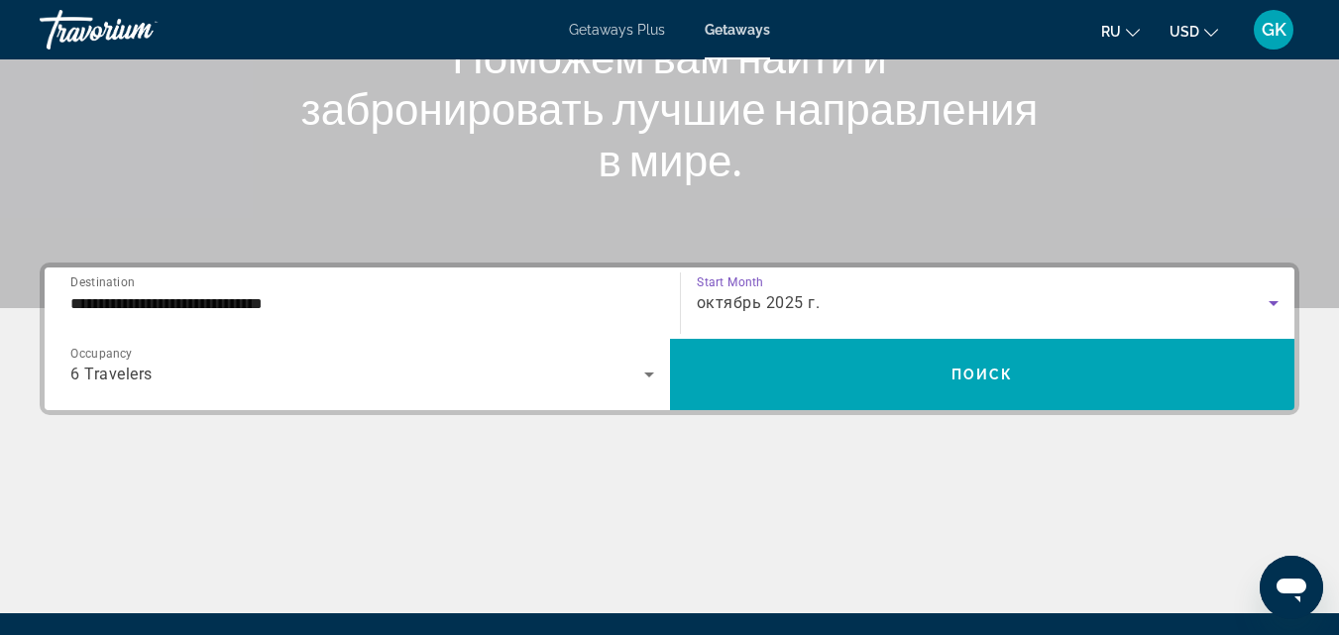
click at [935, 387] on span "Search widget" at bounding box center [983, 375] width 626 height 48
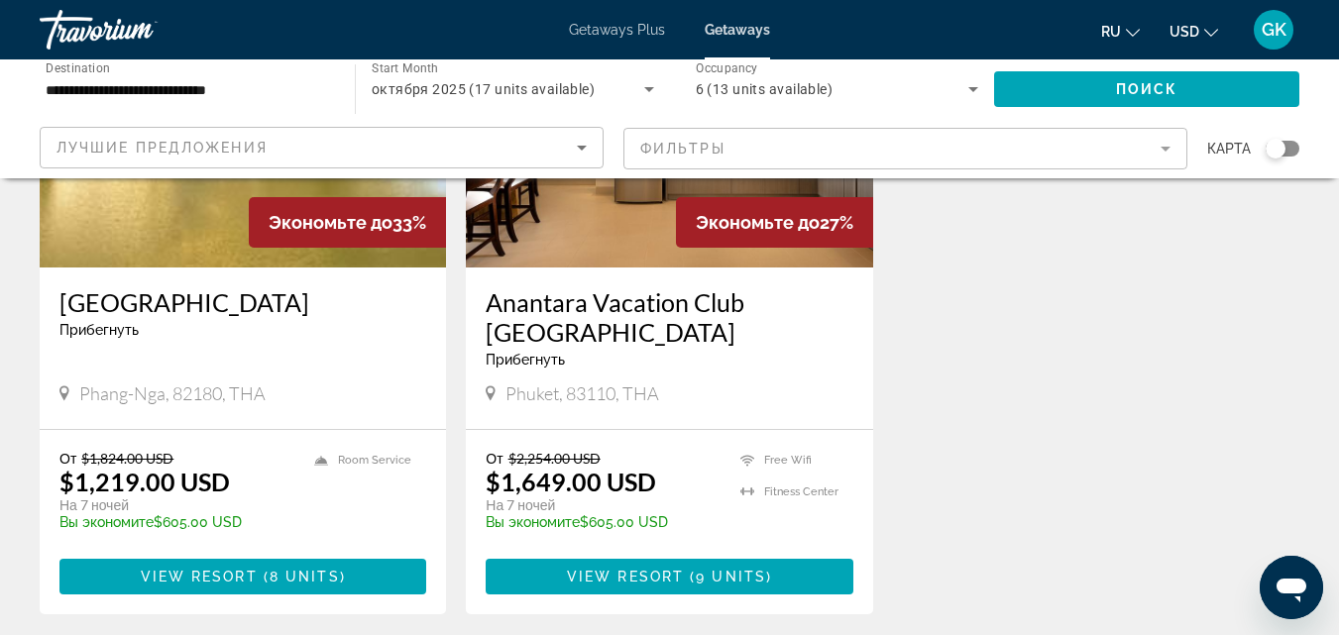
scroll to position [198, 0]
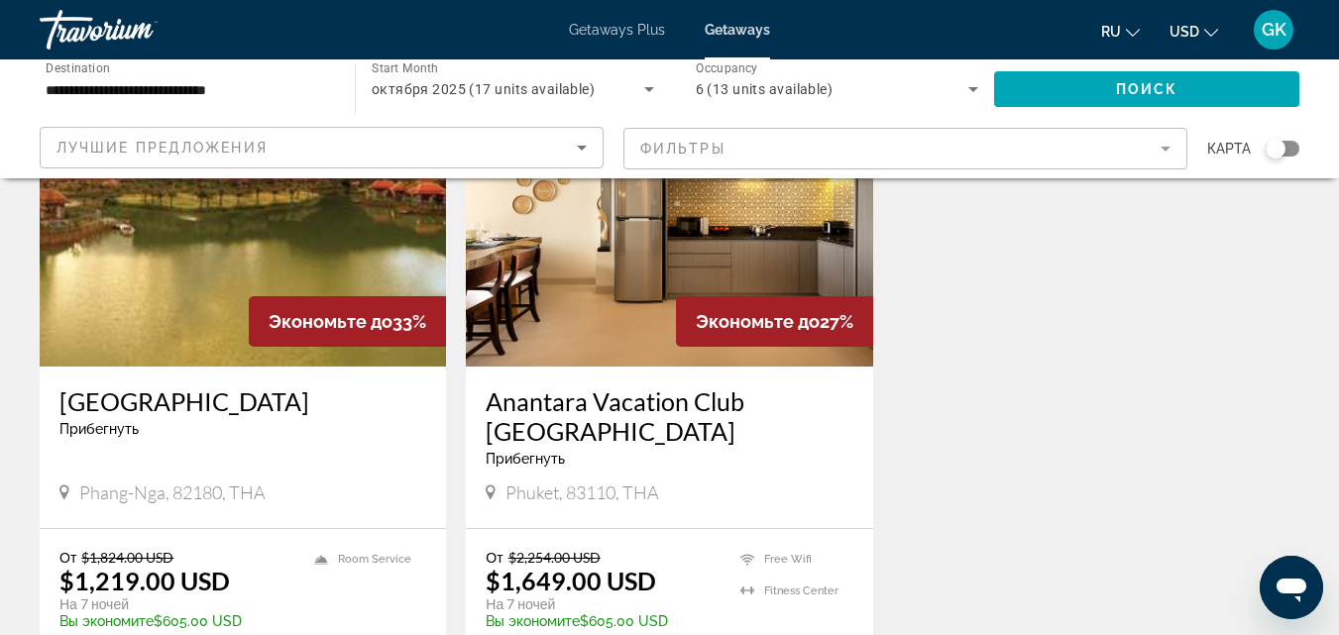
click at [734, 245] on img "Main content" at bounding box center [669, 208] width 406 height 317
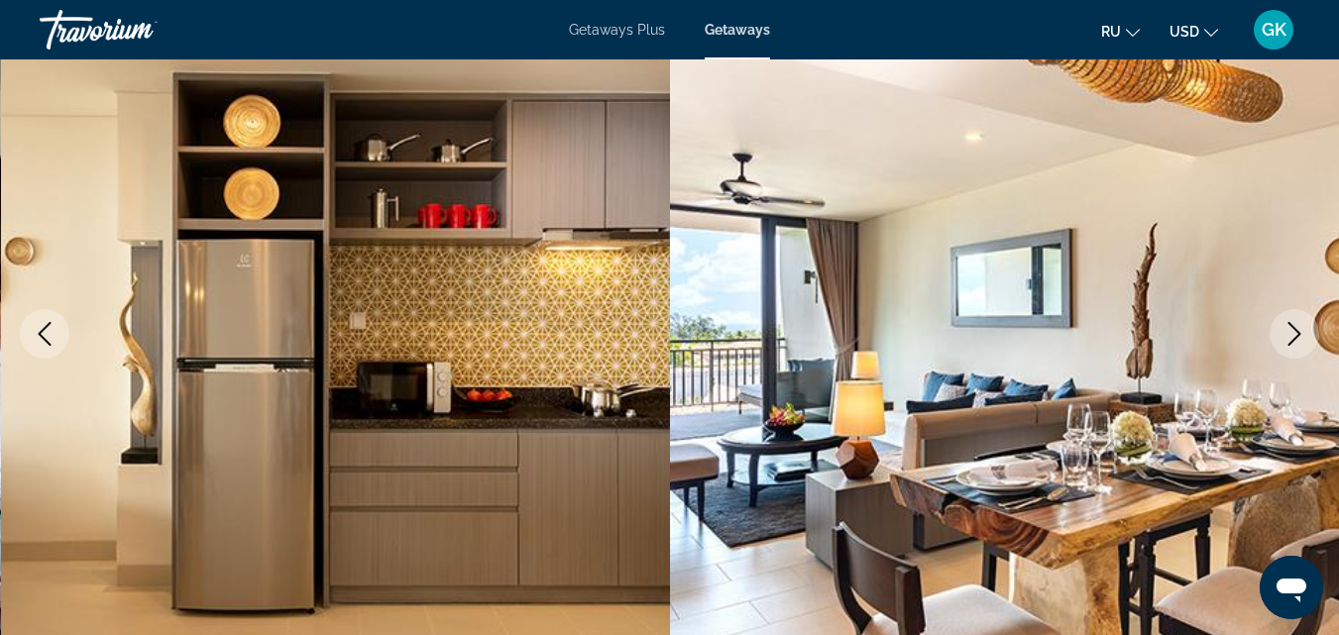
scroll to position [198, 0]
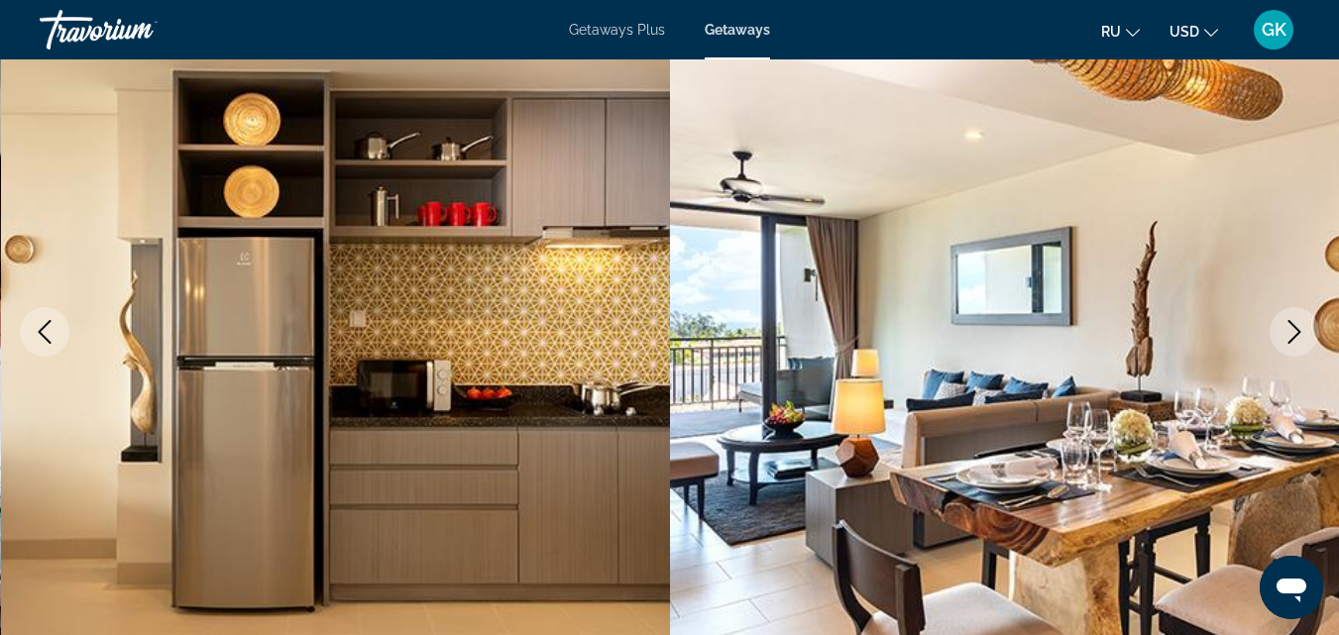
click at [1287, 332] on icon "Next image" at bounding box center [1295, 332] width 24 height 24
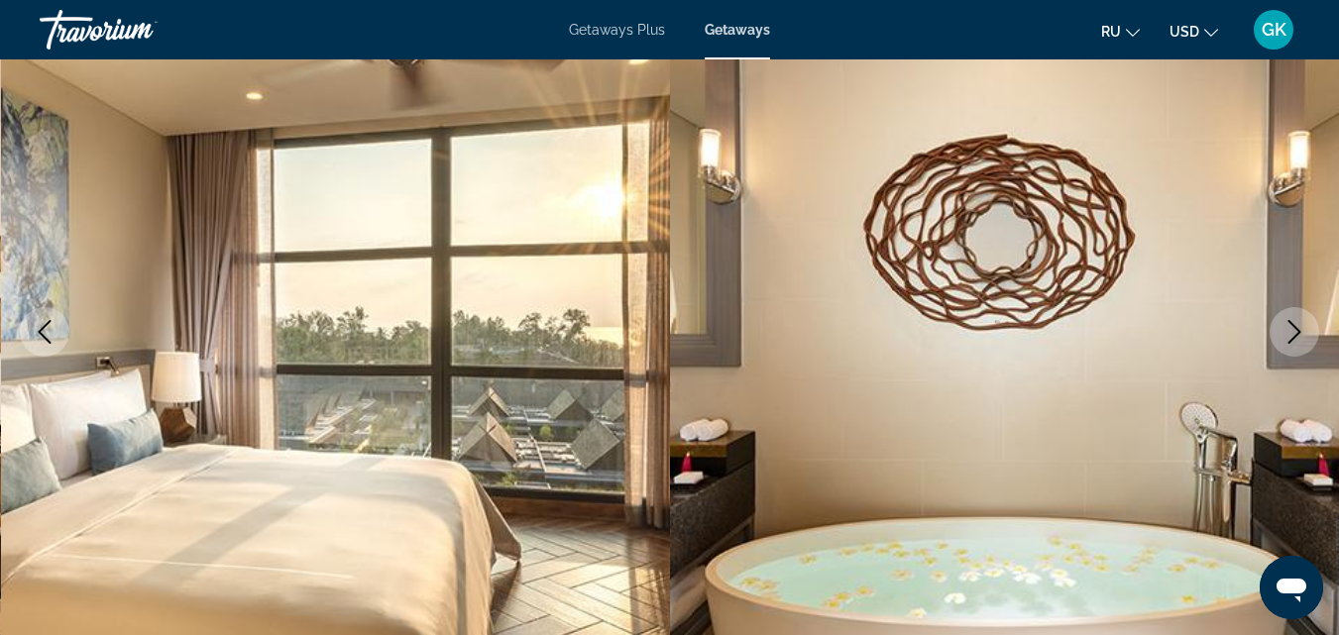
click at [1287, 332] on icon "Next image" at bounding box center [1295, 332] width 24 height 24
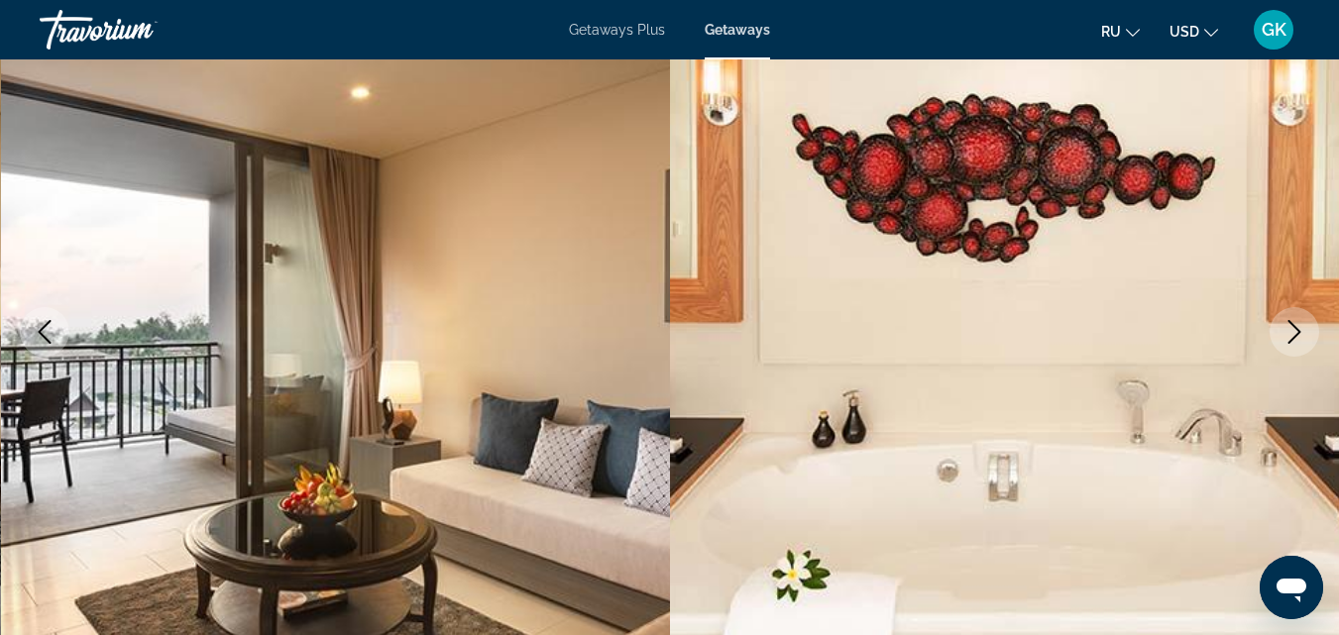
click at [1287, 332] on icon "Next image" at bounding box center [1295, 332] width 24 height 24
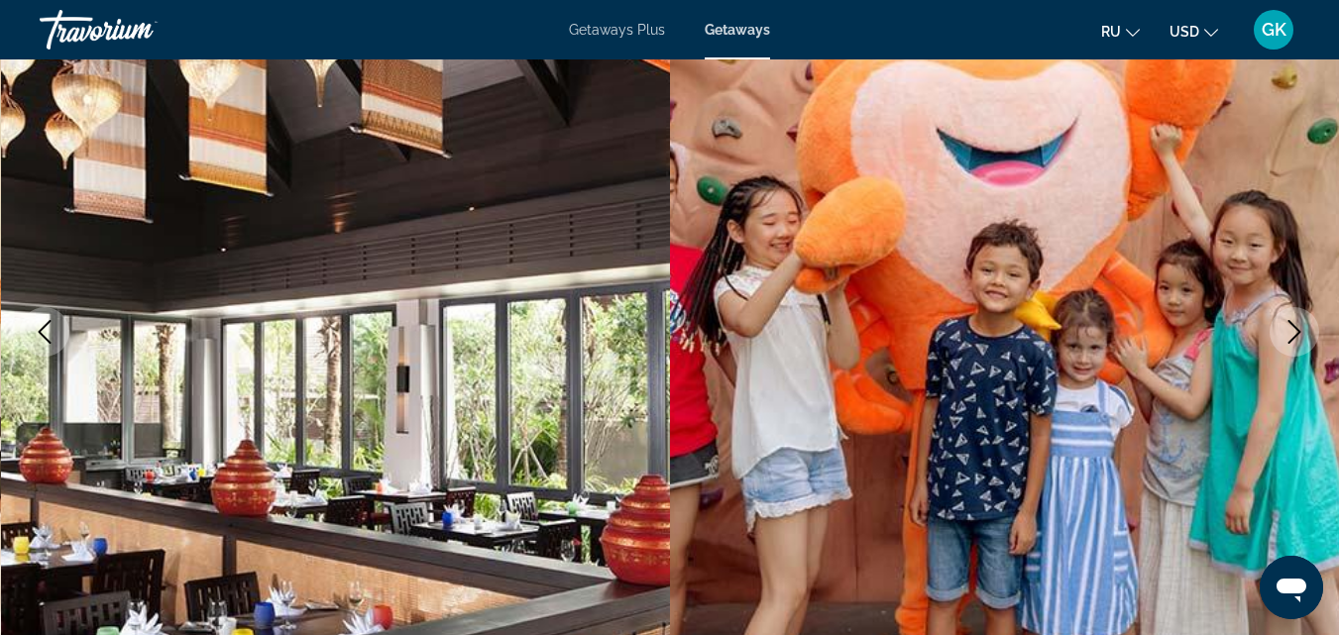
click at [1287, 332] on icon "Next image" at bounding box center [1295, 332] width 24 height 24
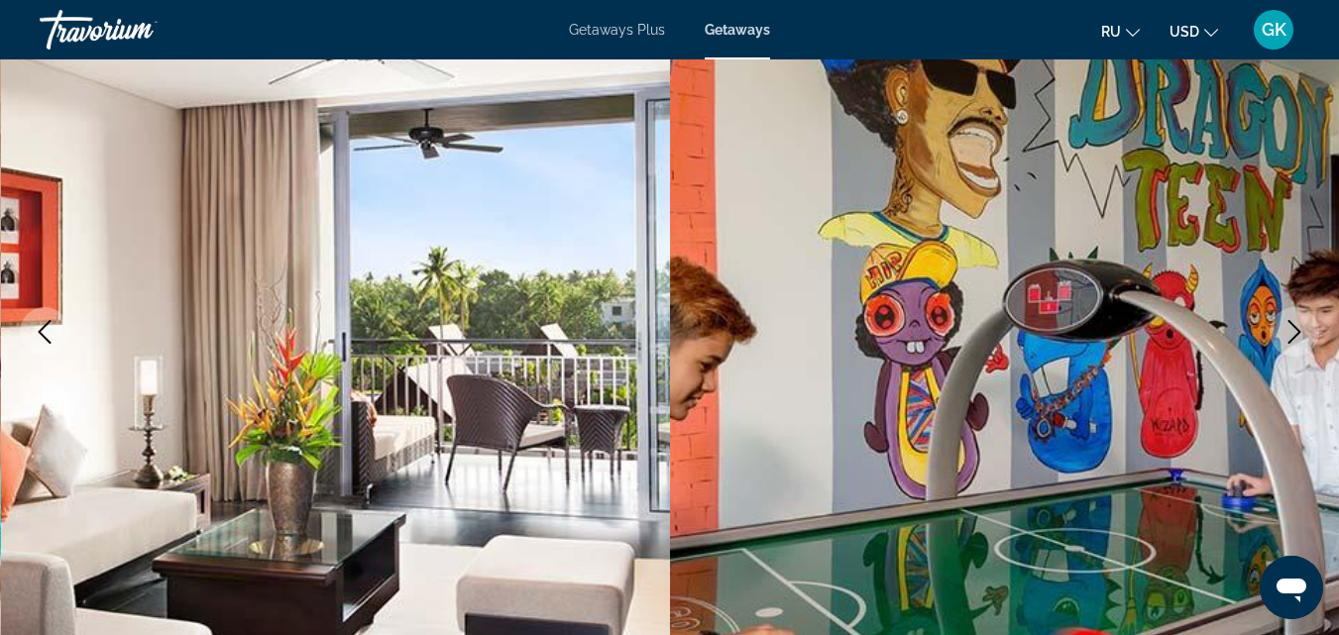
click at [1287, 332] on icon "Next image" at bounding box center [1295, 332] width 24 height 24
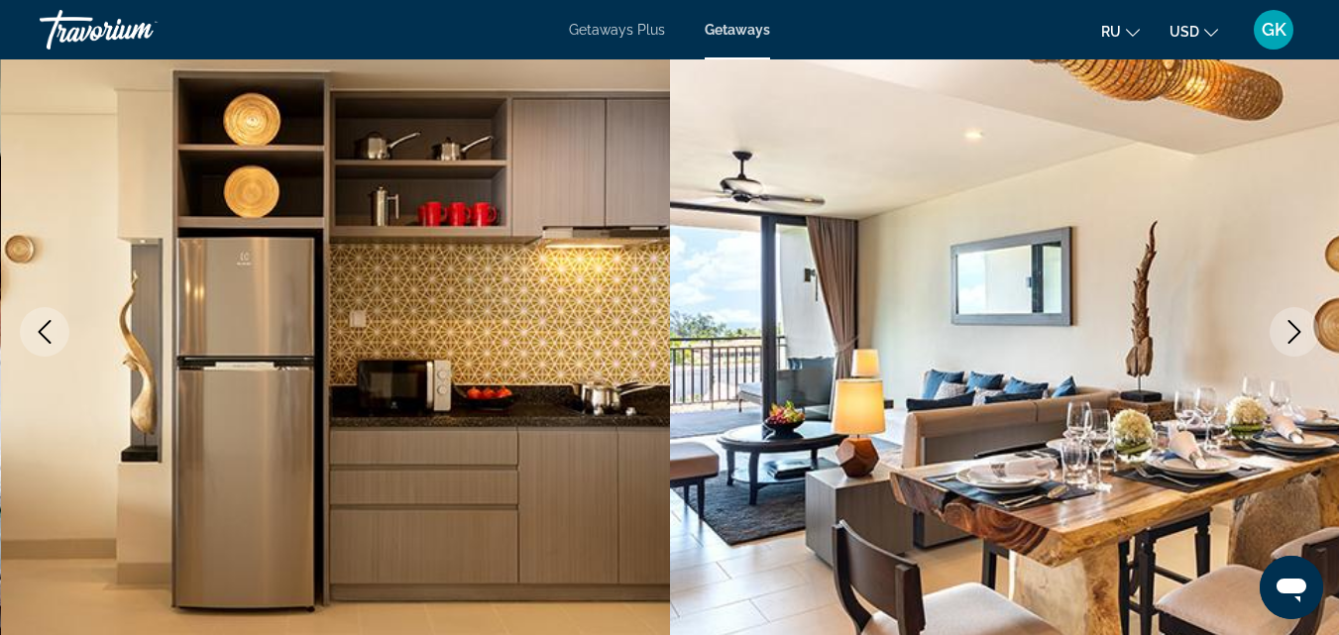
click at [1287, 332] on icon "Next image" at bounding box center [1295, 332] width 24 height 24
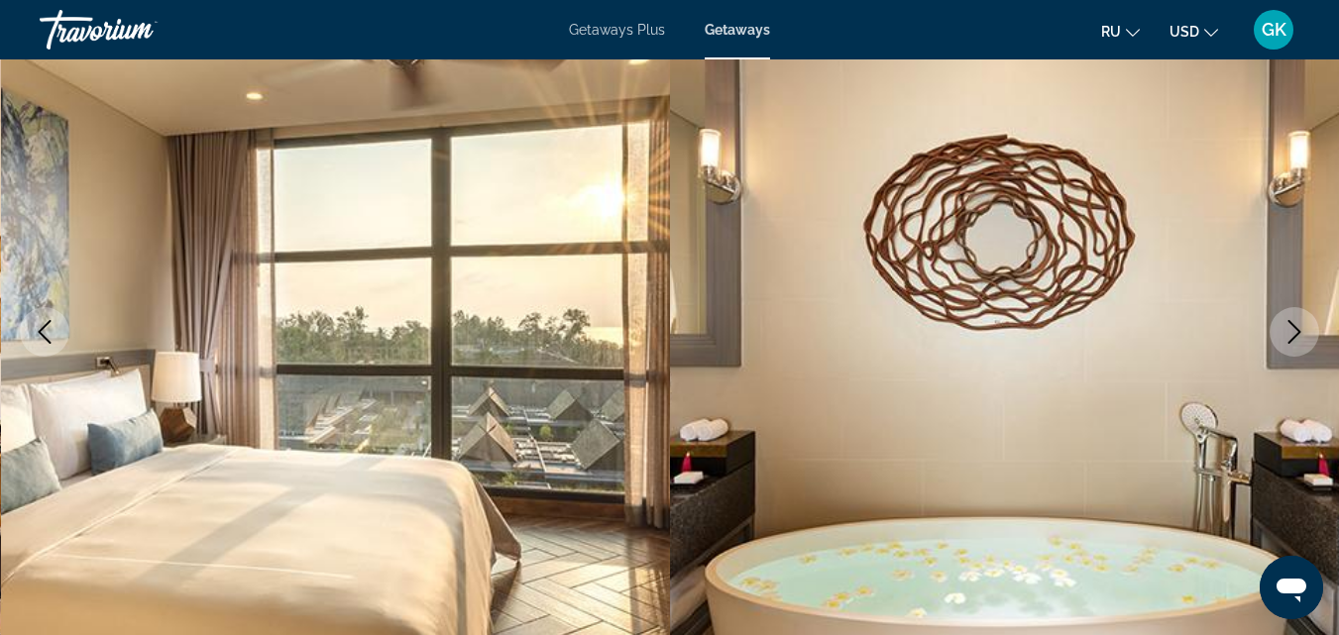
click at [1287, 332] on icon "Next image" at bounding box center [1295, 332] width 24 height 24
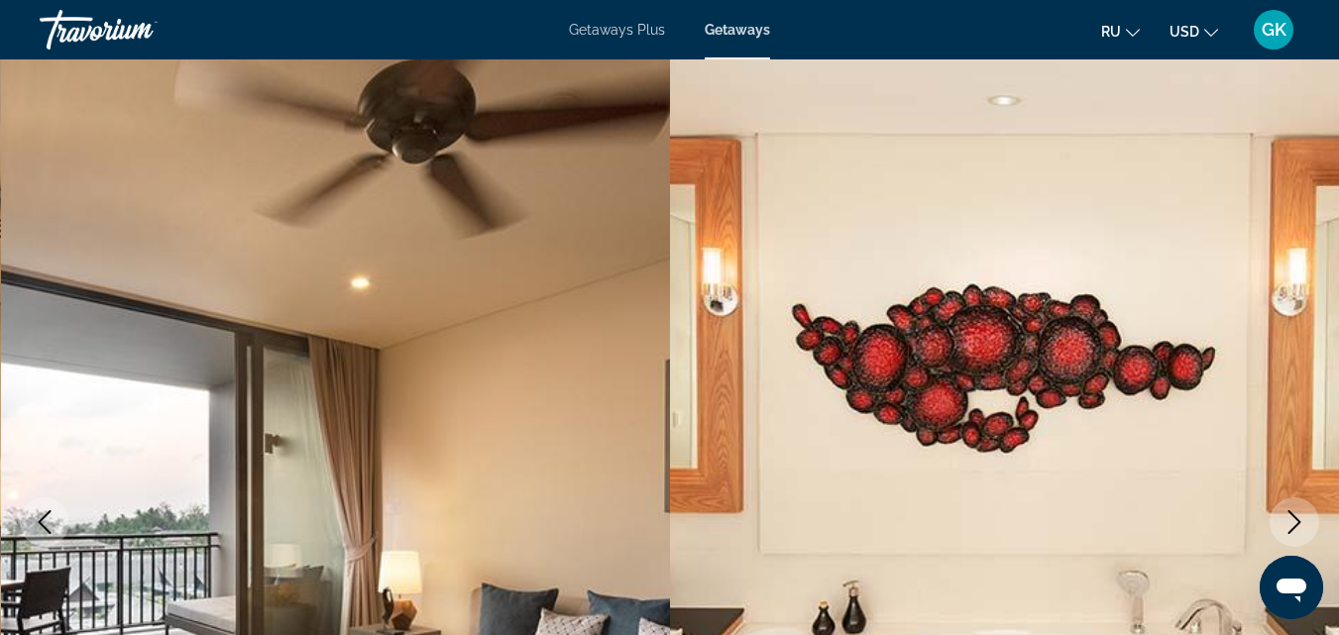
scroll to position [0, 0]
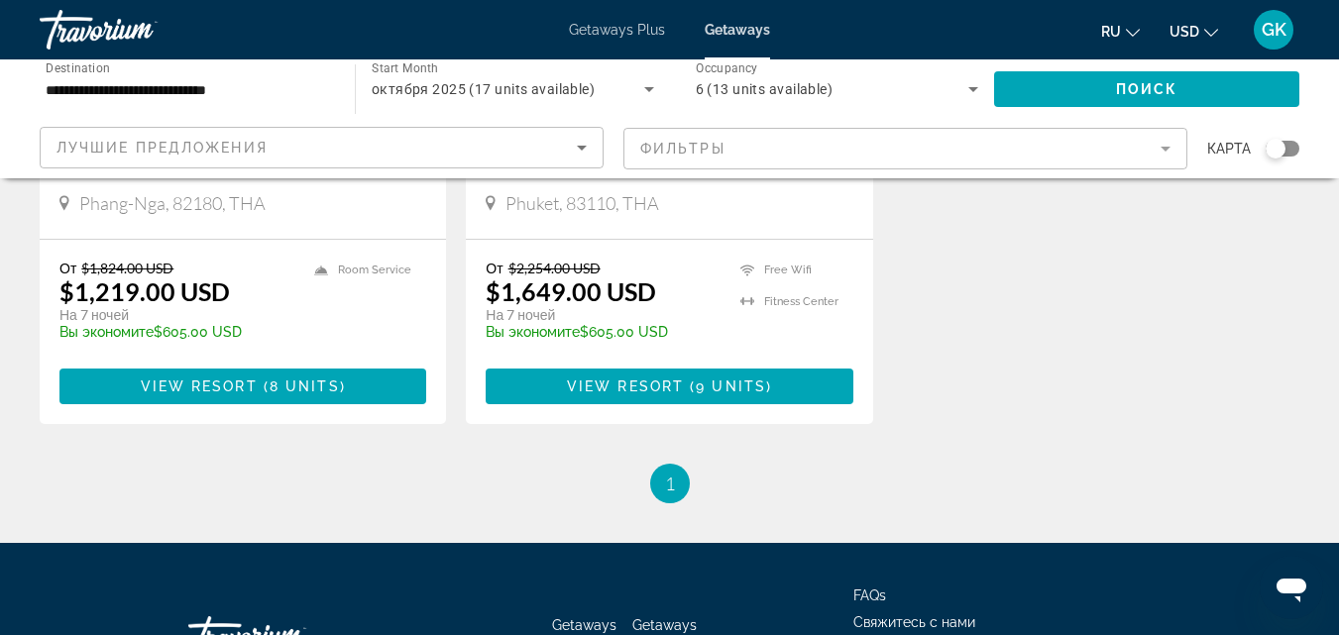
scroll to position [638, 0]
